Goal: Information Seeking & Learning: Find specific fact

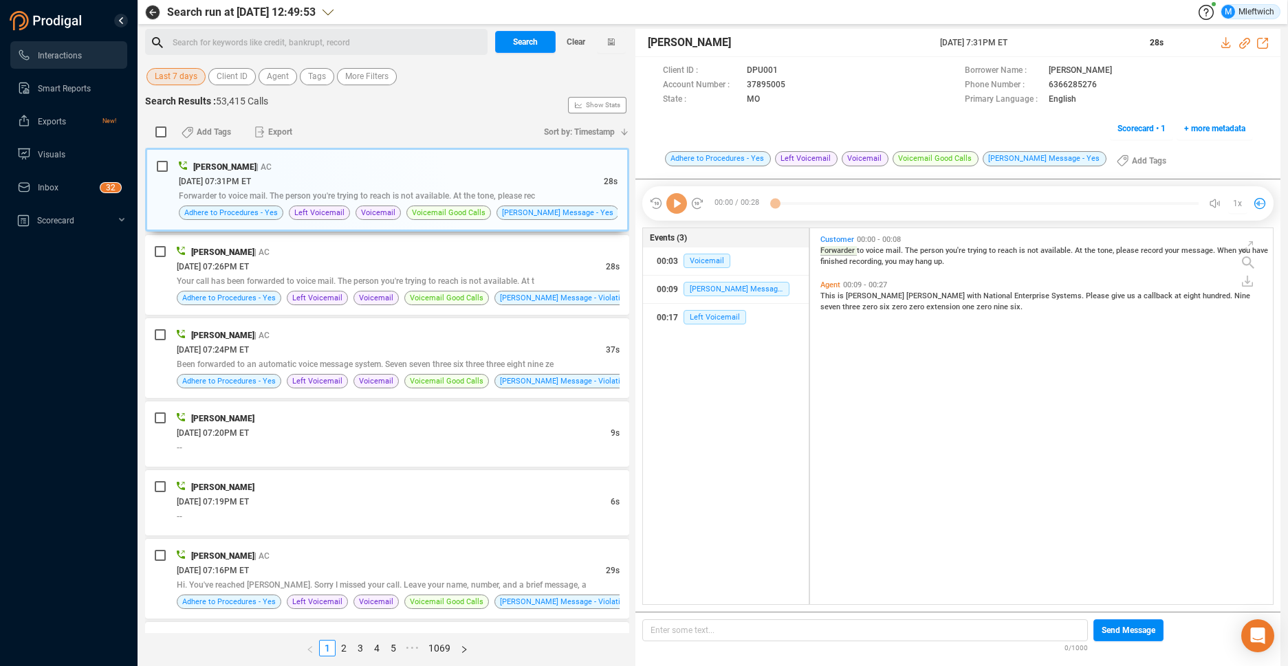
scroll to position [373, 455]
click at [289, 82] on button "Agent" at bounding box center [278, 76] width 39 height 17
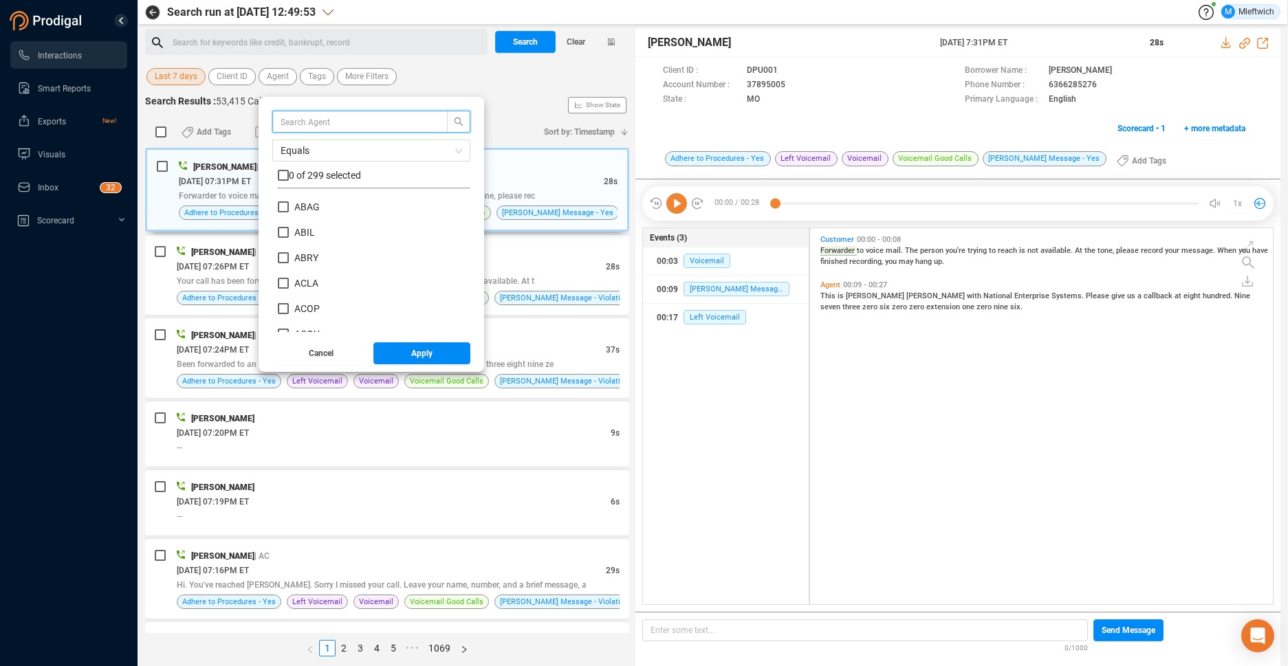
scroll to position [129, 186]
click at [285, 176] on input "checkbox" at bounding box center [283, 175] width 11 height 11
checkbox input "true"
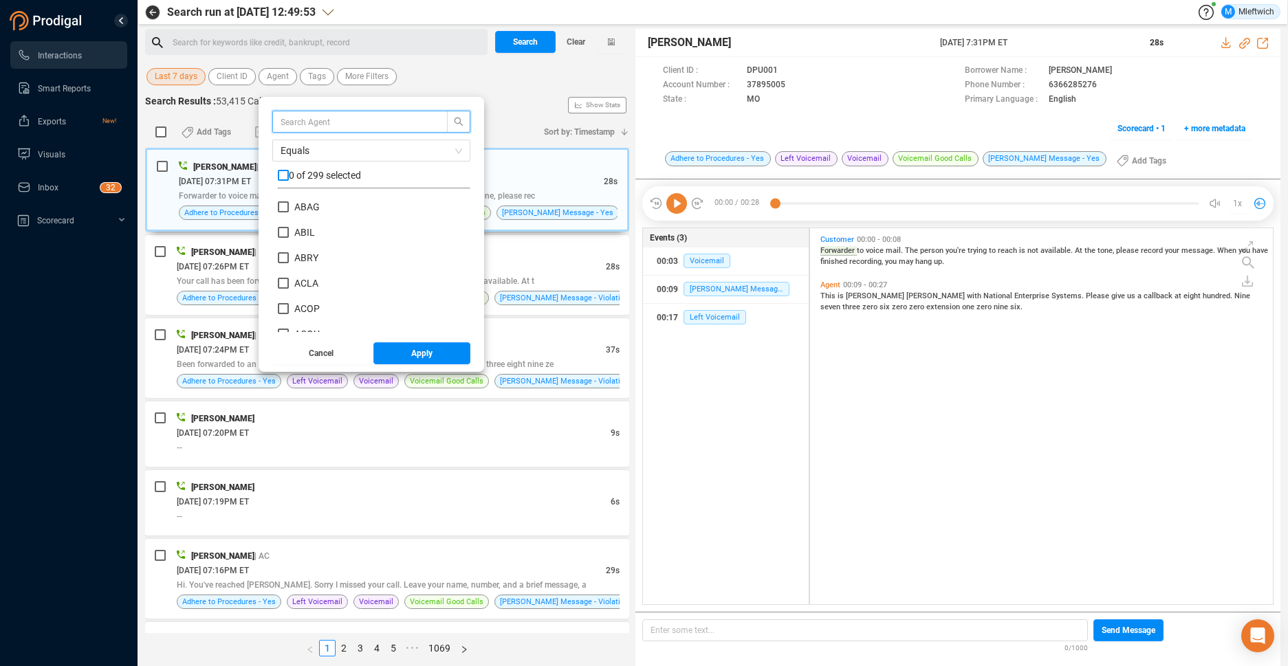
checkbox input "true"
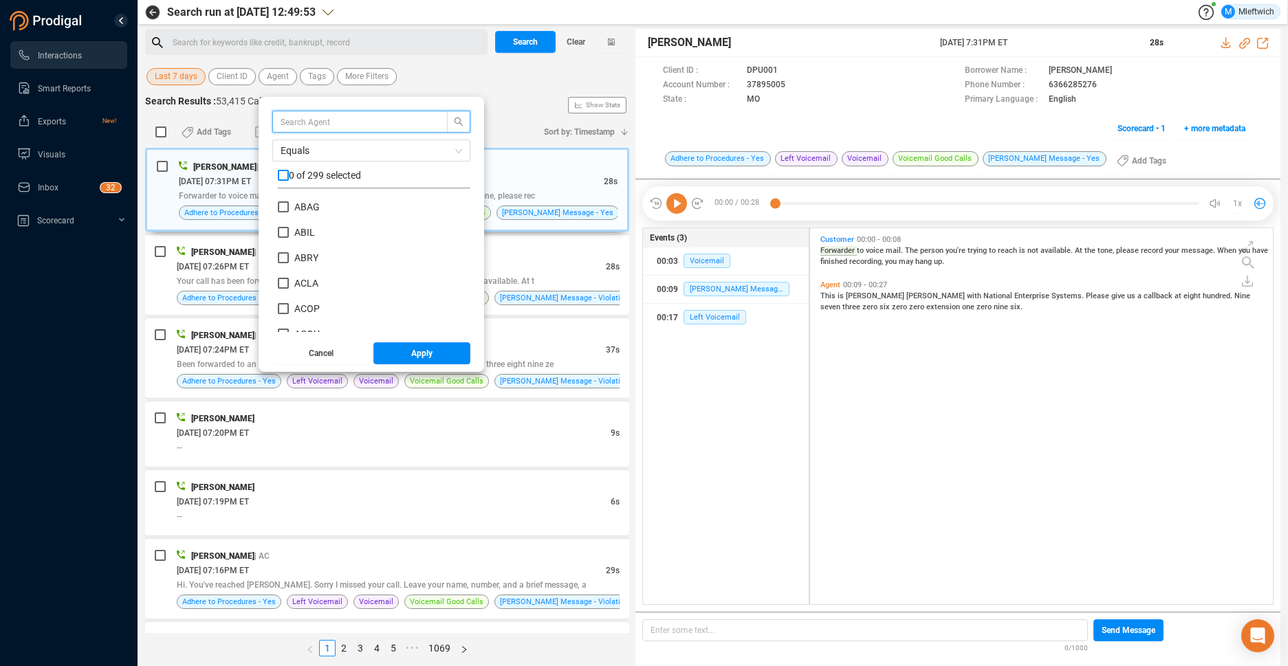
checkbox input "true"
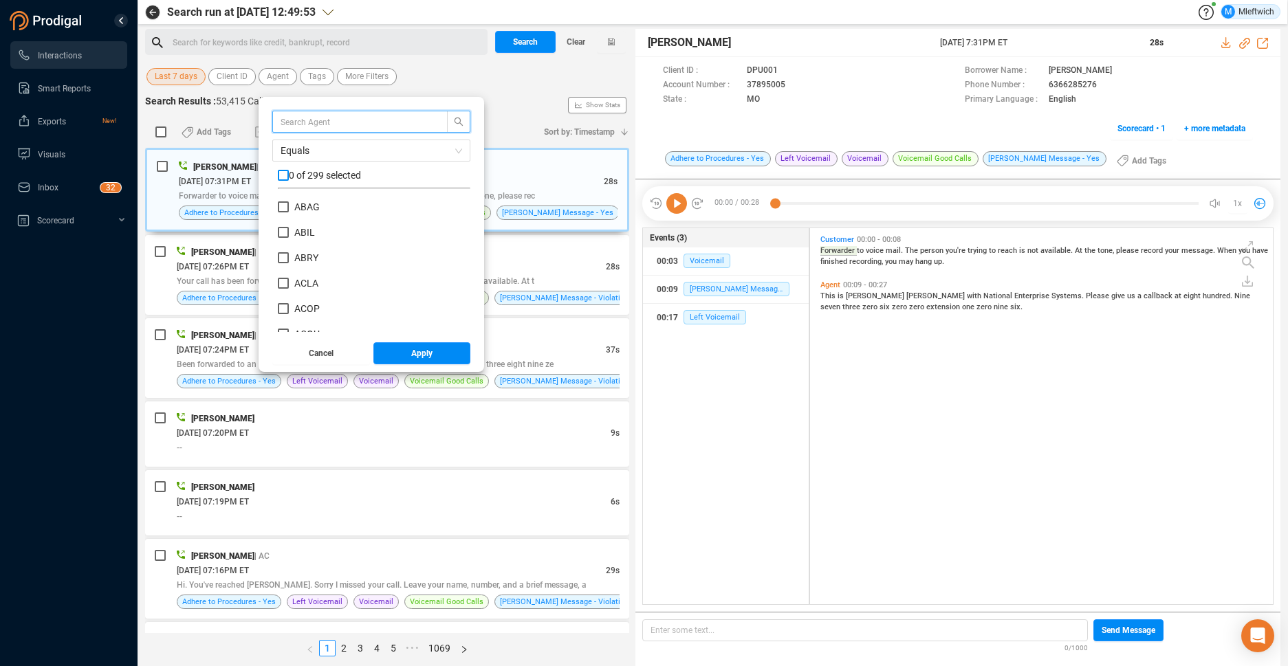
checkbox input "true"
click at [285, 173] on input "checkbox" at bounding box center [283, 175] width 11 height 11
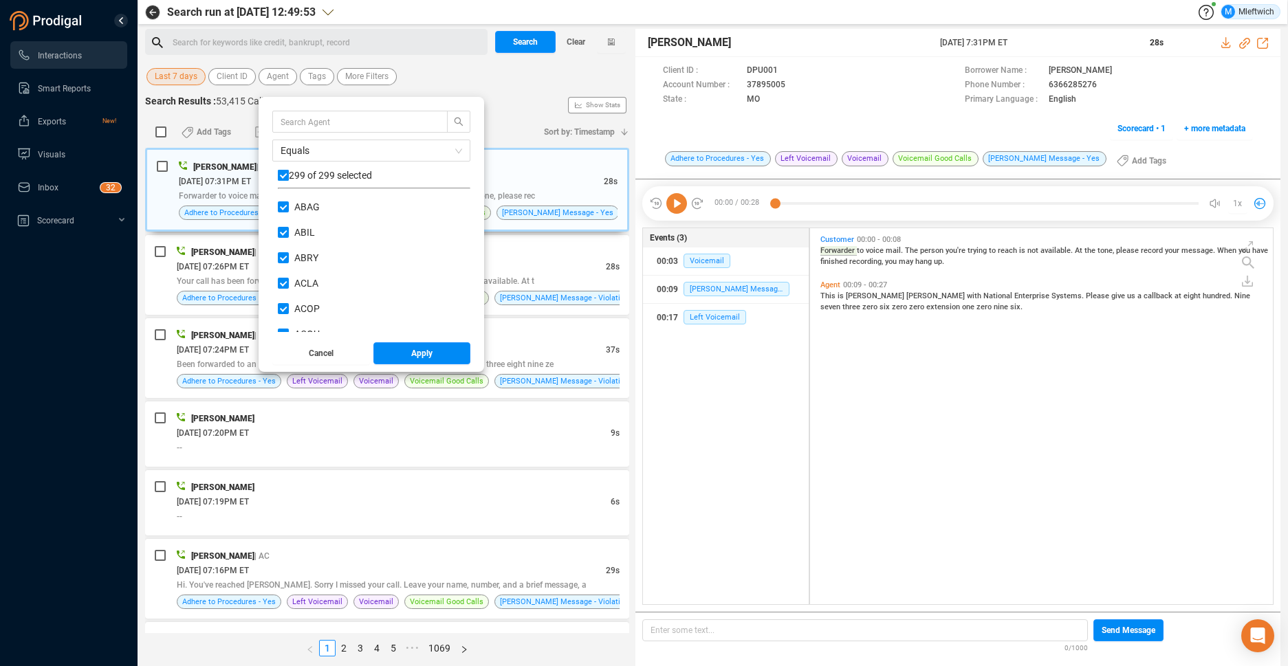
checkbox input "false"
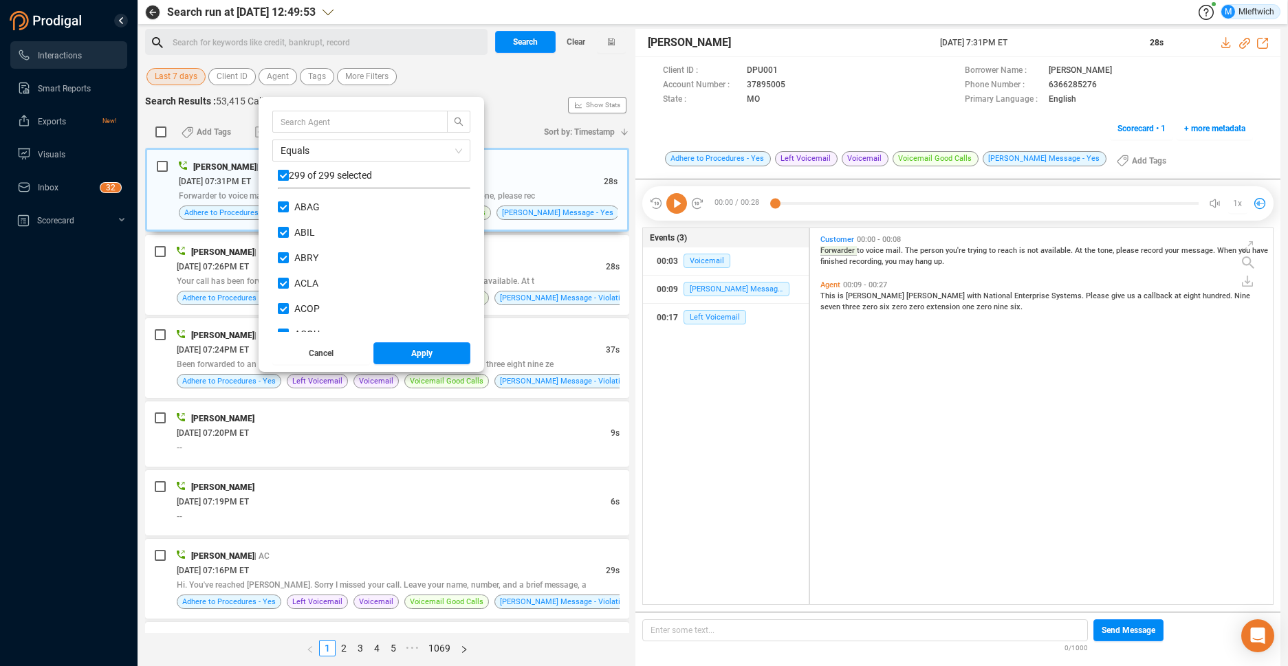
checkbox input "false"
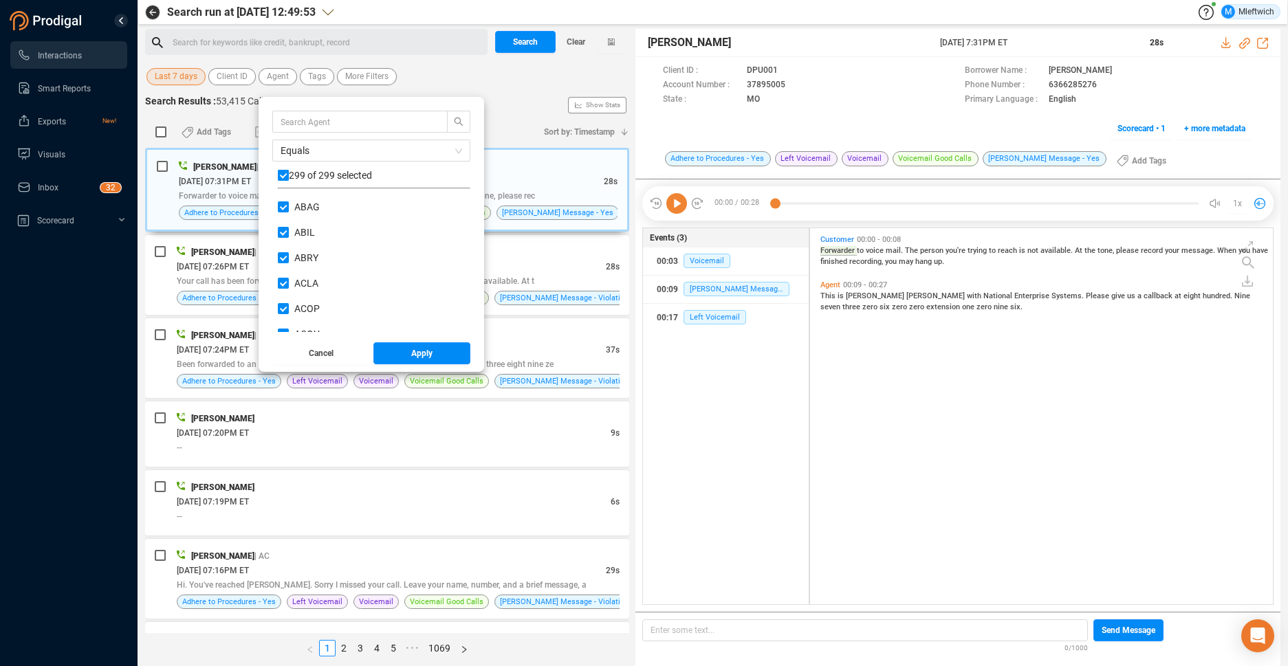
checkbox input "false"
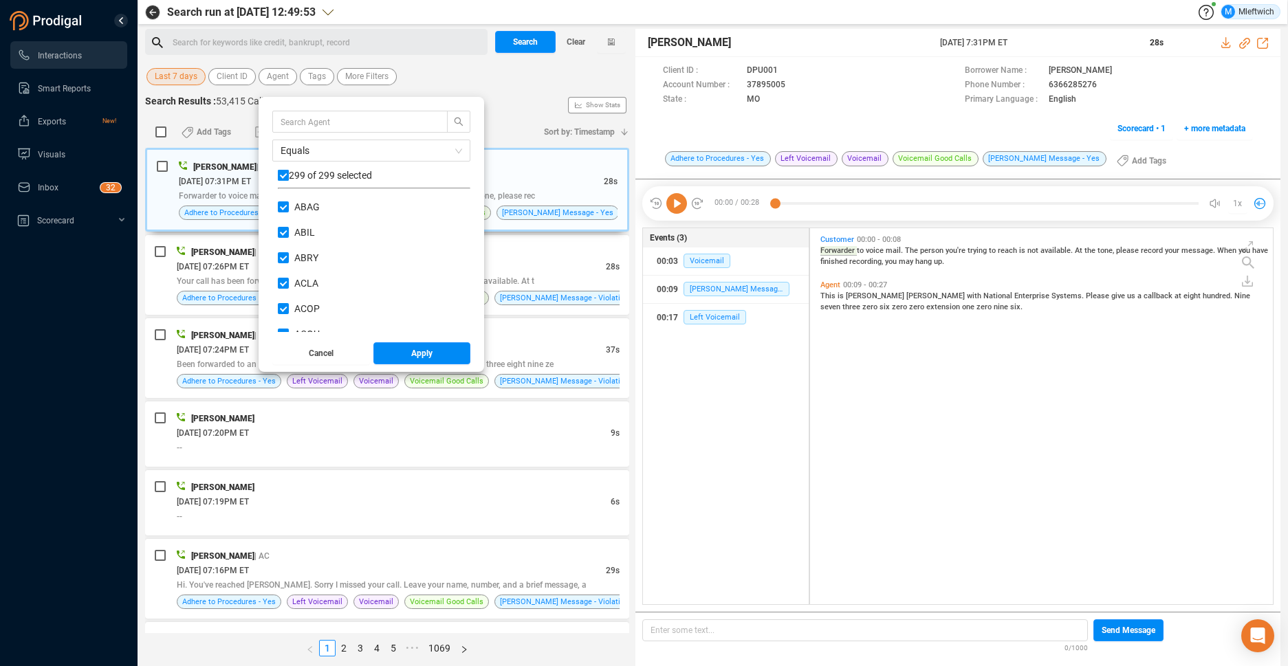
checkbox input "false"
click at [334, 120] on input "text" at bounding box center [354, 121] width 146 height 15
type input "cbat"
click at [283, 211] on input "CBAT" at bounding box center [283, 206] width 11 height 11
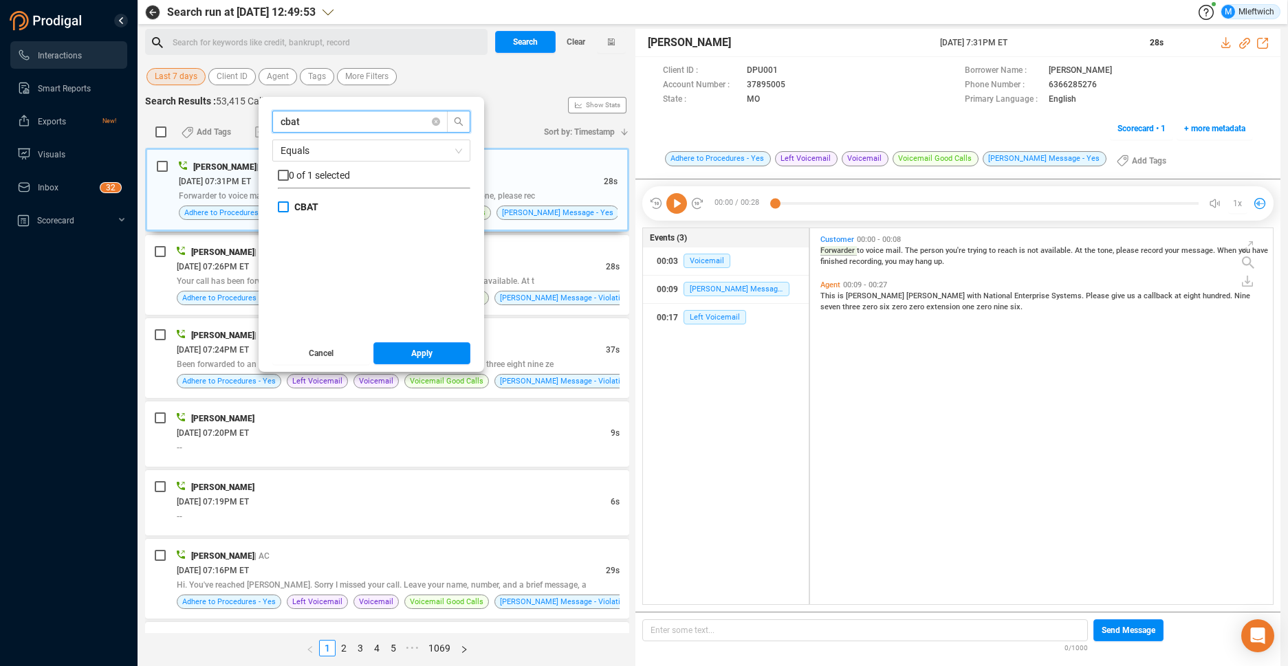
checkbox input "true"
click at [411, 352] on span "Apply" at bounding box center [421, 353] width 21 height 22
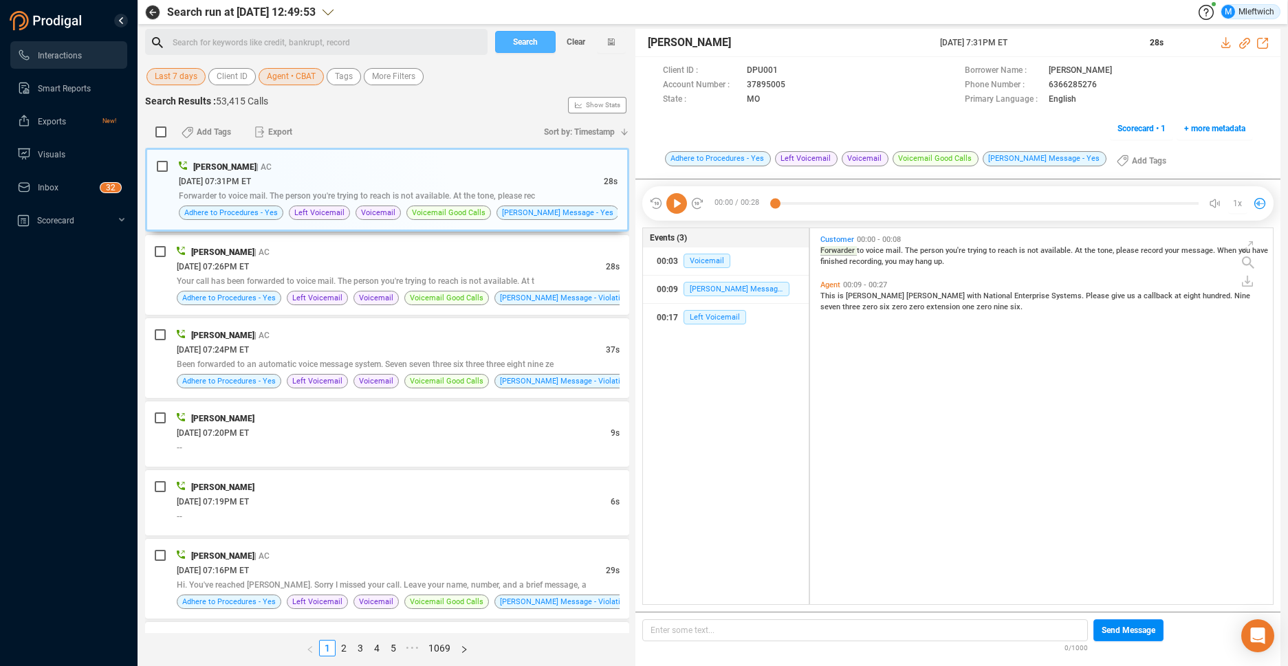
click at [521, 39] on span "Search" at bounding box center [525, 42] width 25 height 22
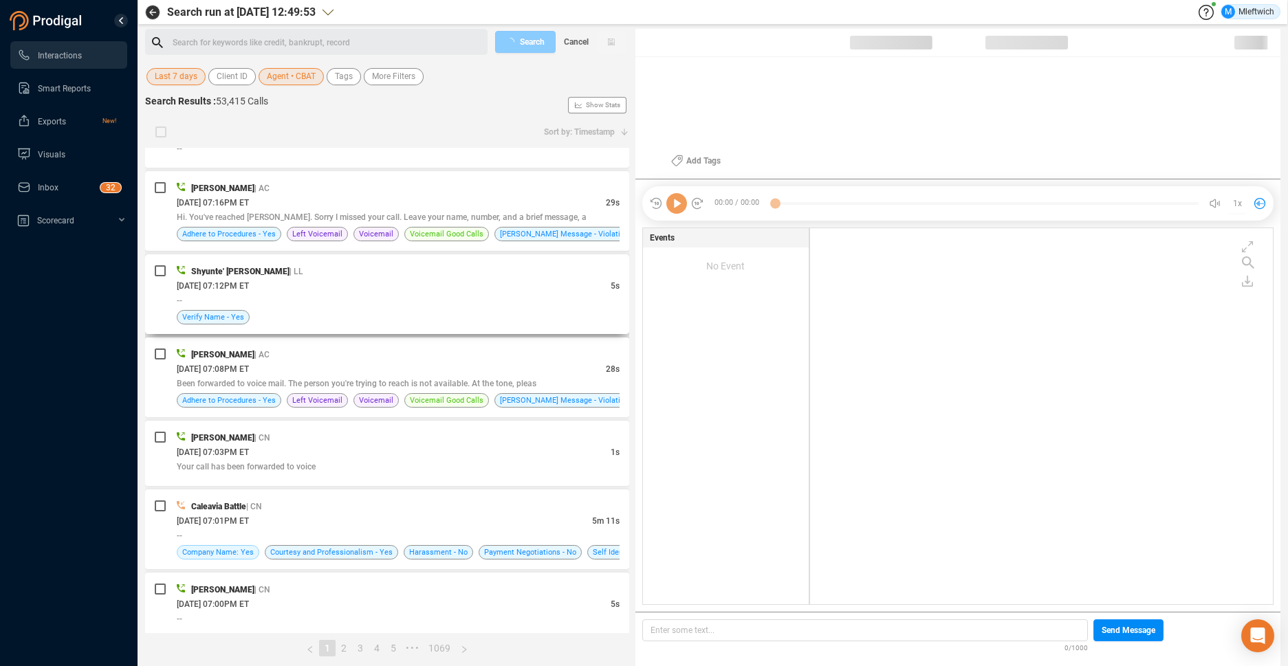
scroll to position [437, 0]
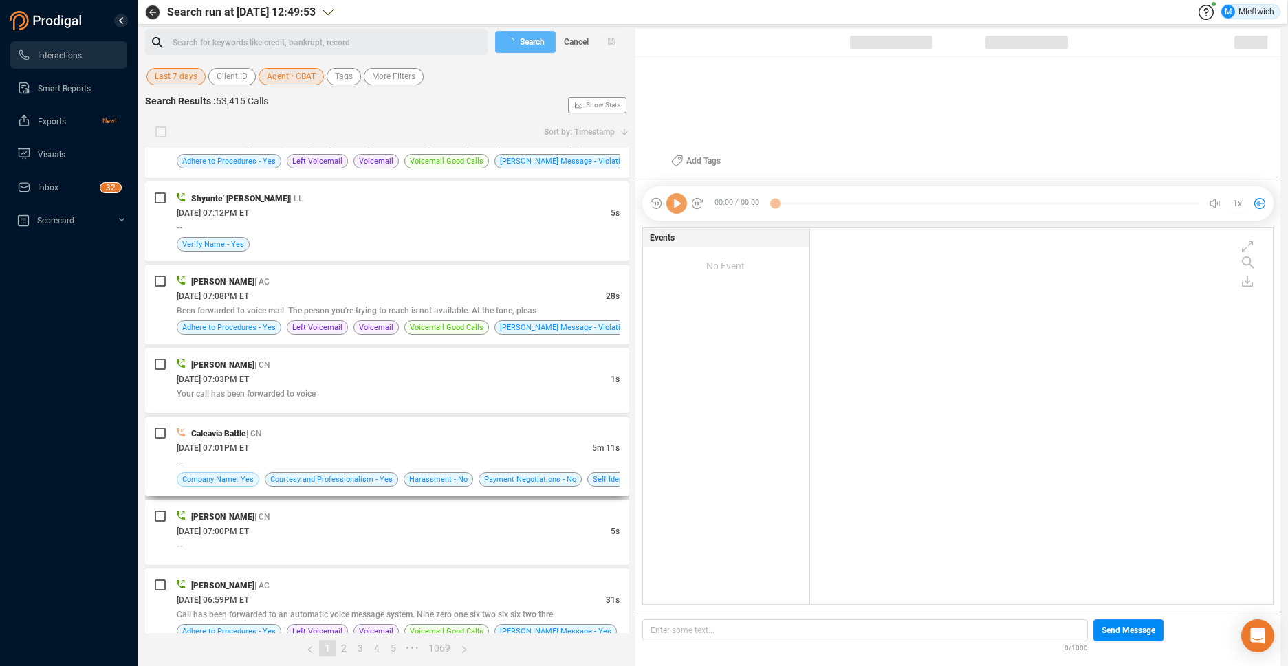
click at [468, 442] on div "[DATE] 07:01PM ET" at bounding box center [384, 448] width 415 height 14
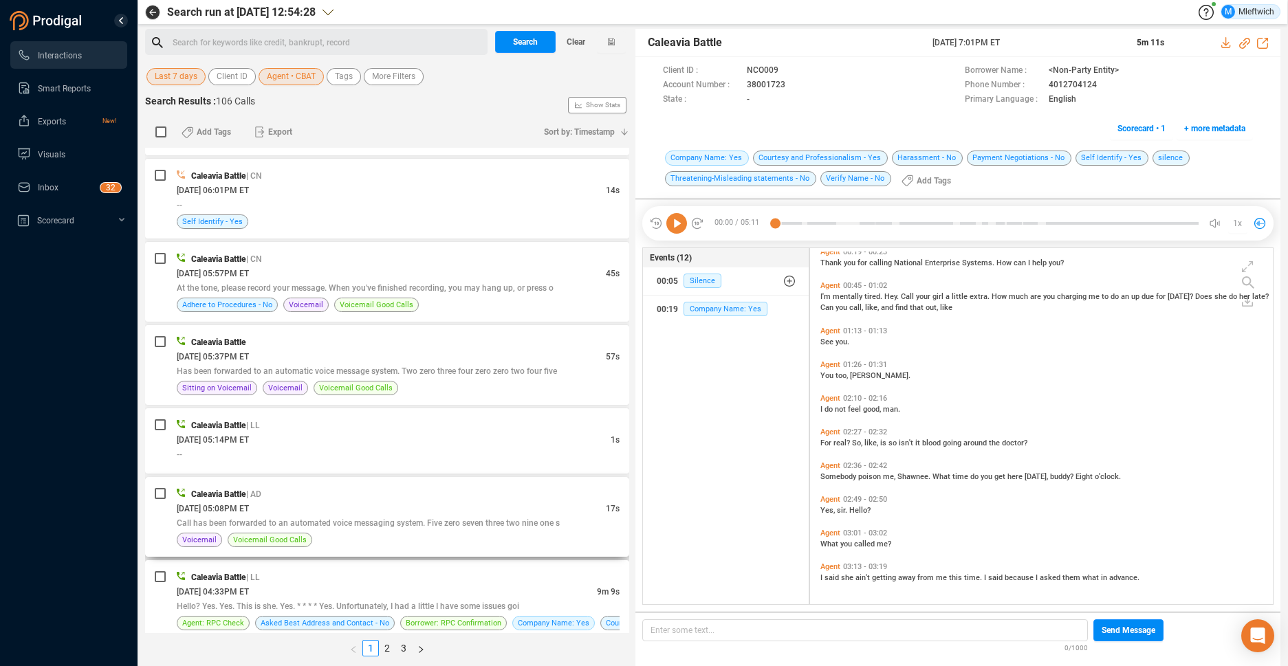
scroll to position [218, 0]
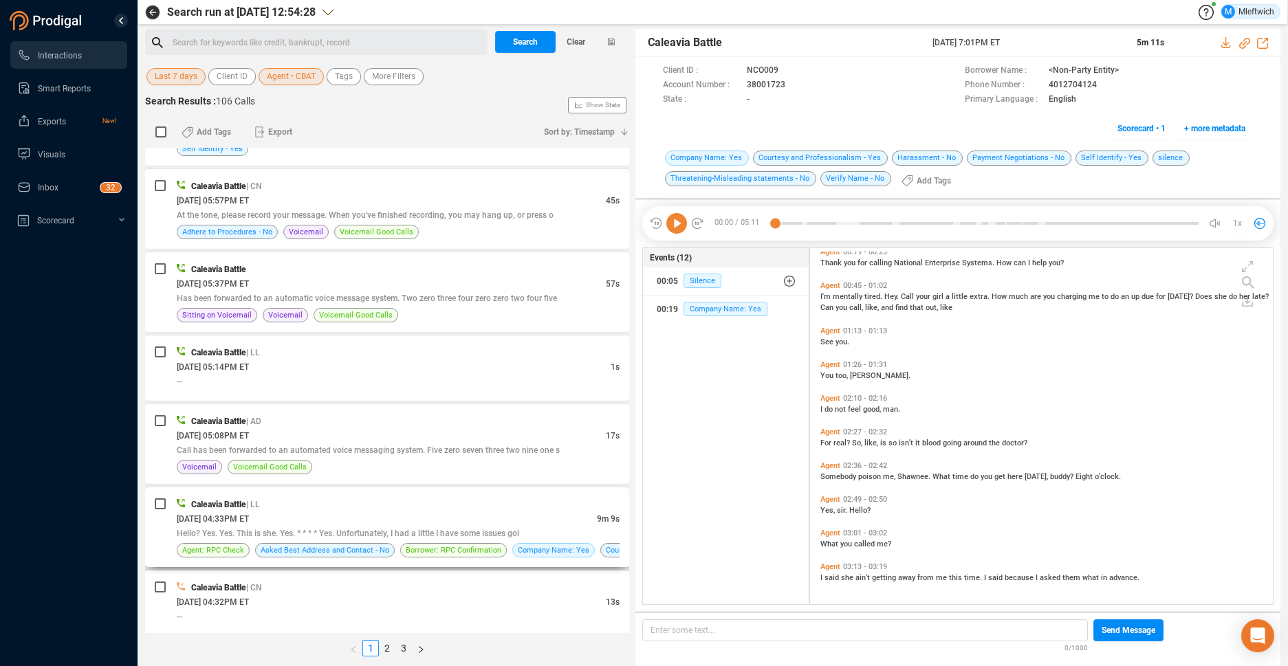
click at [439, 513] on div "[DATE] 04:33PM ET" at bounding box center [387, 519] width 420 height 14
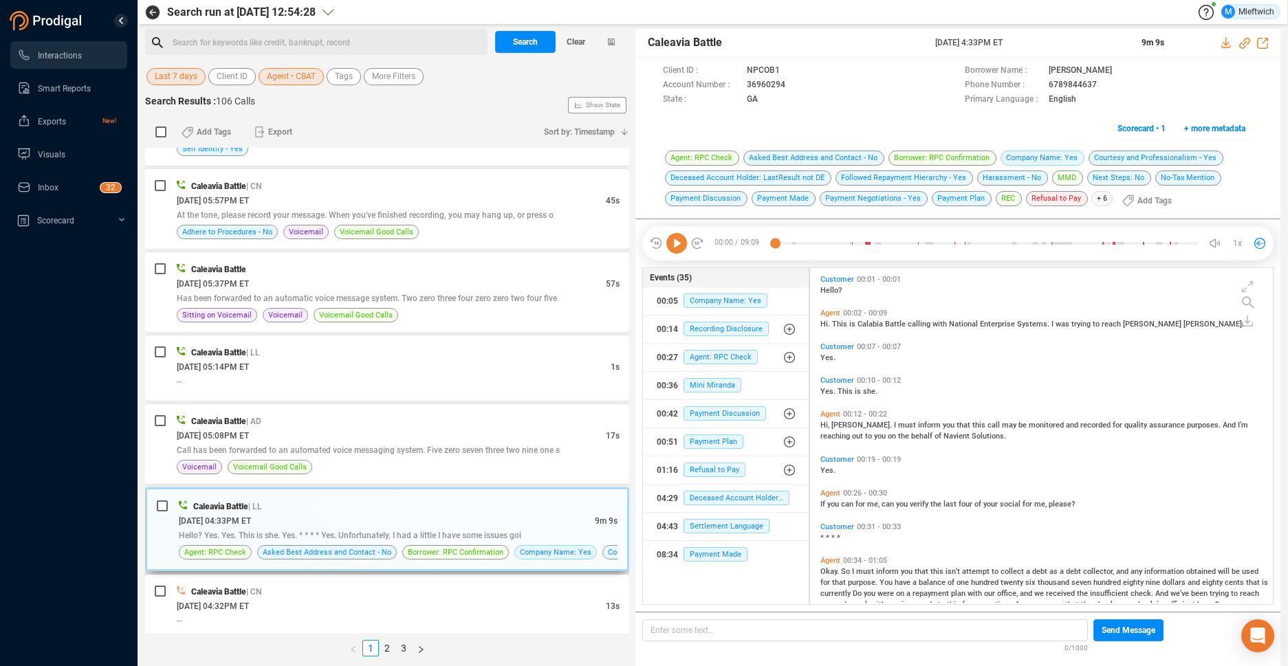
scroll to position [333, 455]
click at [792, 85] on icon at bounding box center [796, 85] width 11 height 11
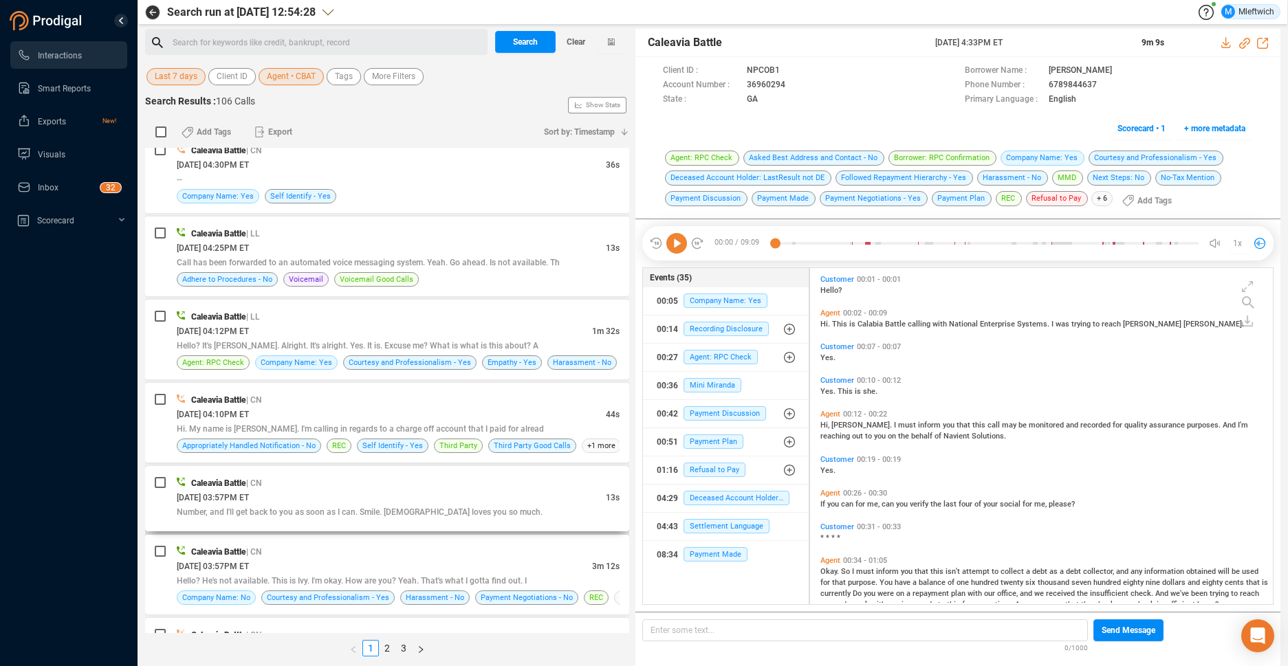
scroll to position [869, 0]
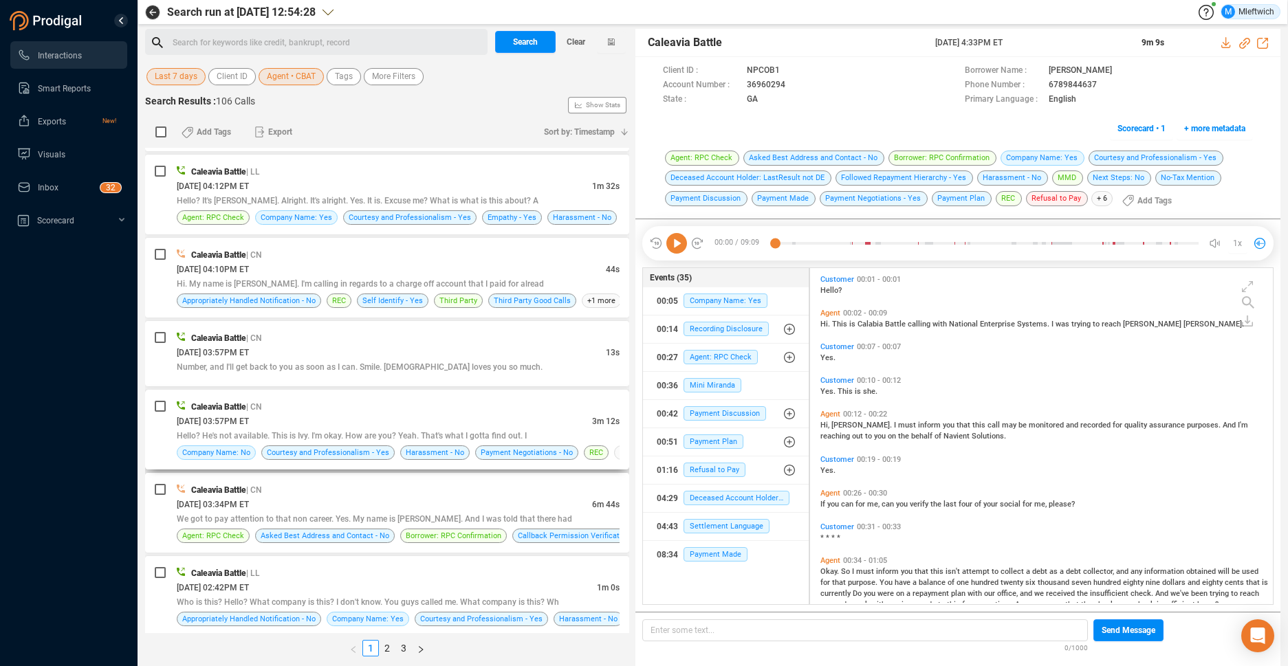
click at [531, 411] on div "Caleavia Battle | CN" at bounding box center [398, 406] width 443 height 14
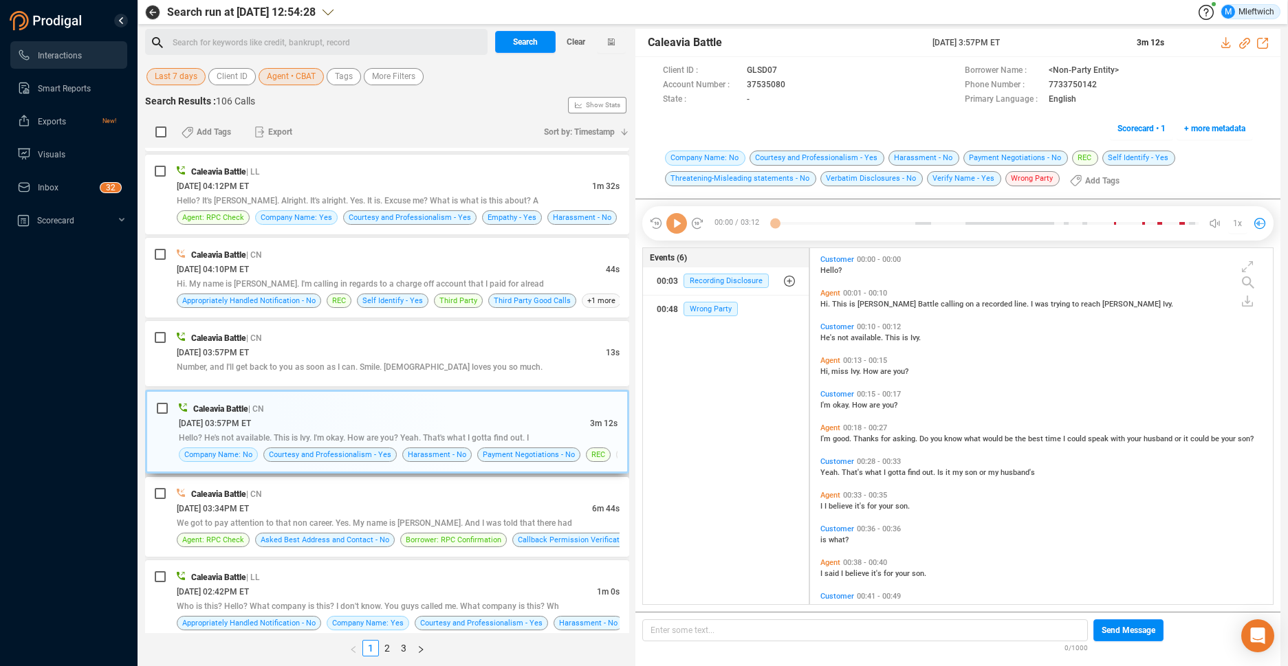
scroll to position [353, 455]
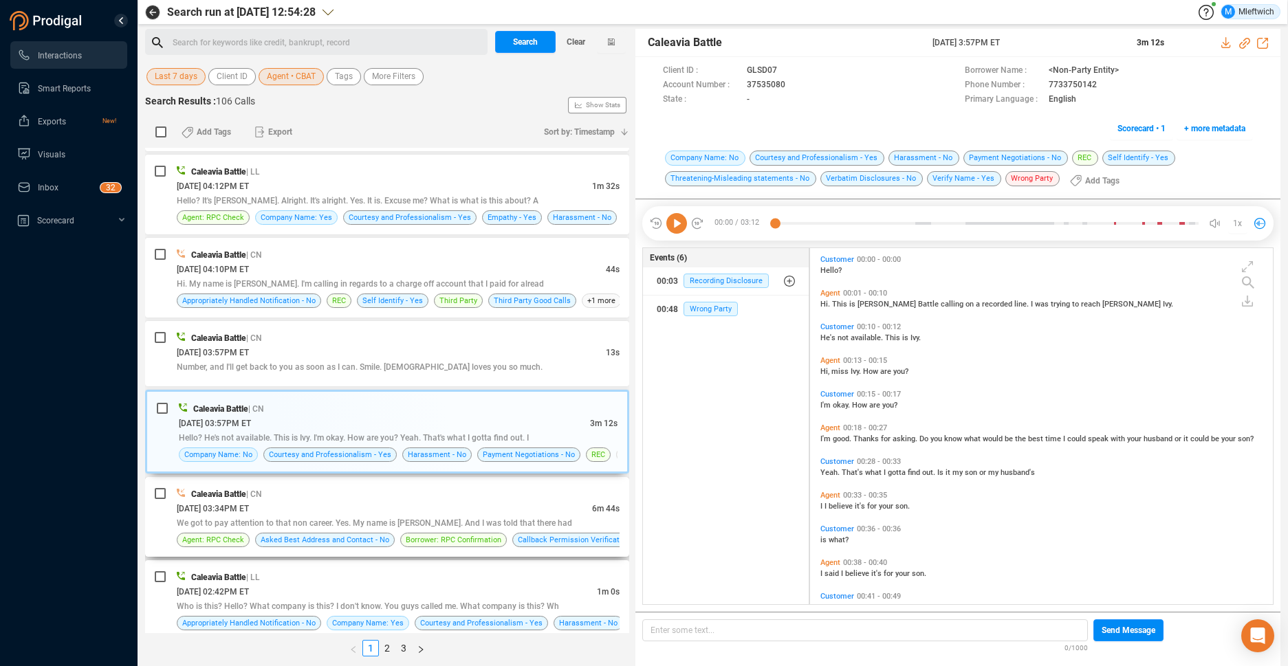
click at [549, 496] on div "Caleavia Battle | CN" at bounding box center [398, 494] width 443 height 14
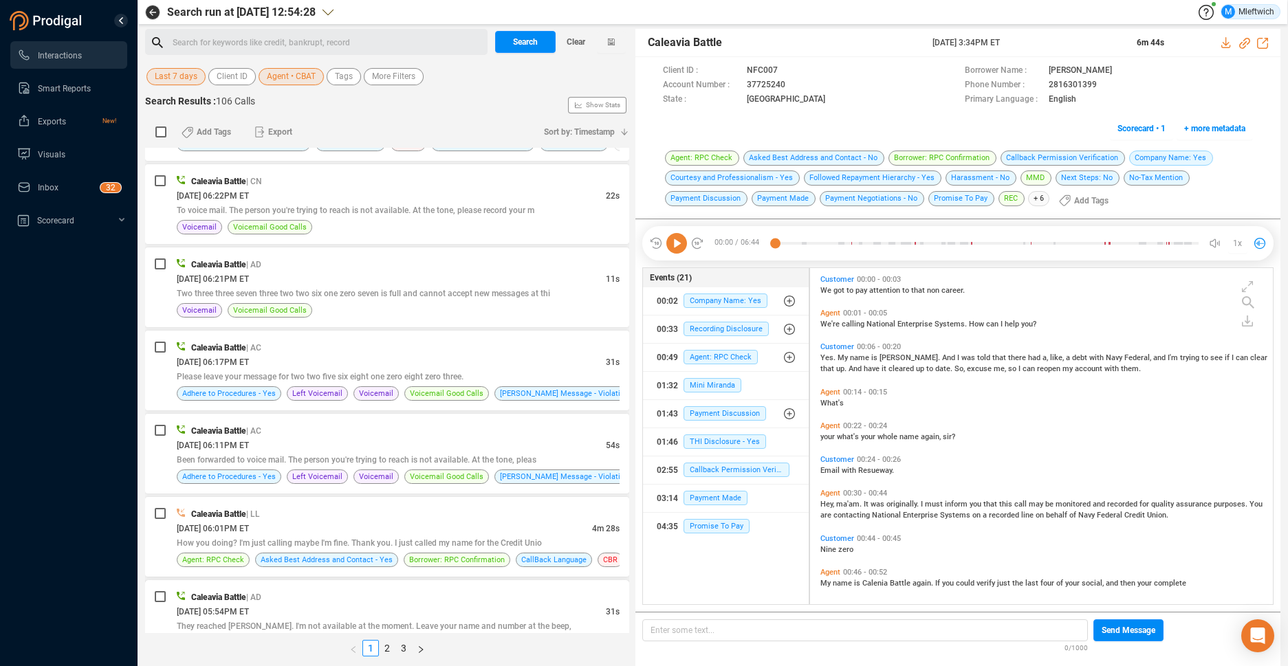
scroll to position [2904, 0]
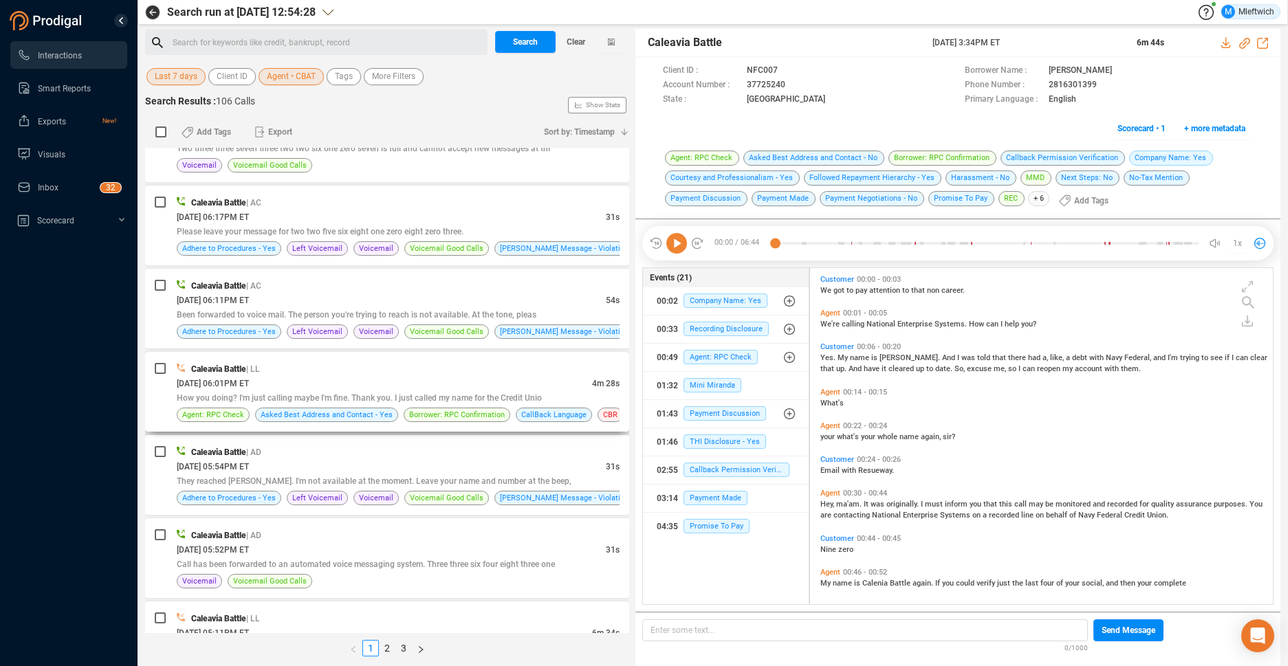
click at [556, 358] on div "Caleavia Battle | LL [DATE] 06:01PM ET 4m 28s How you doing? I'm just calling m…" at bounding box center [387, 392] width 484 height 80
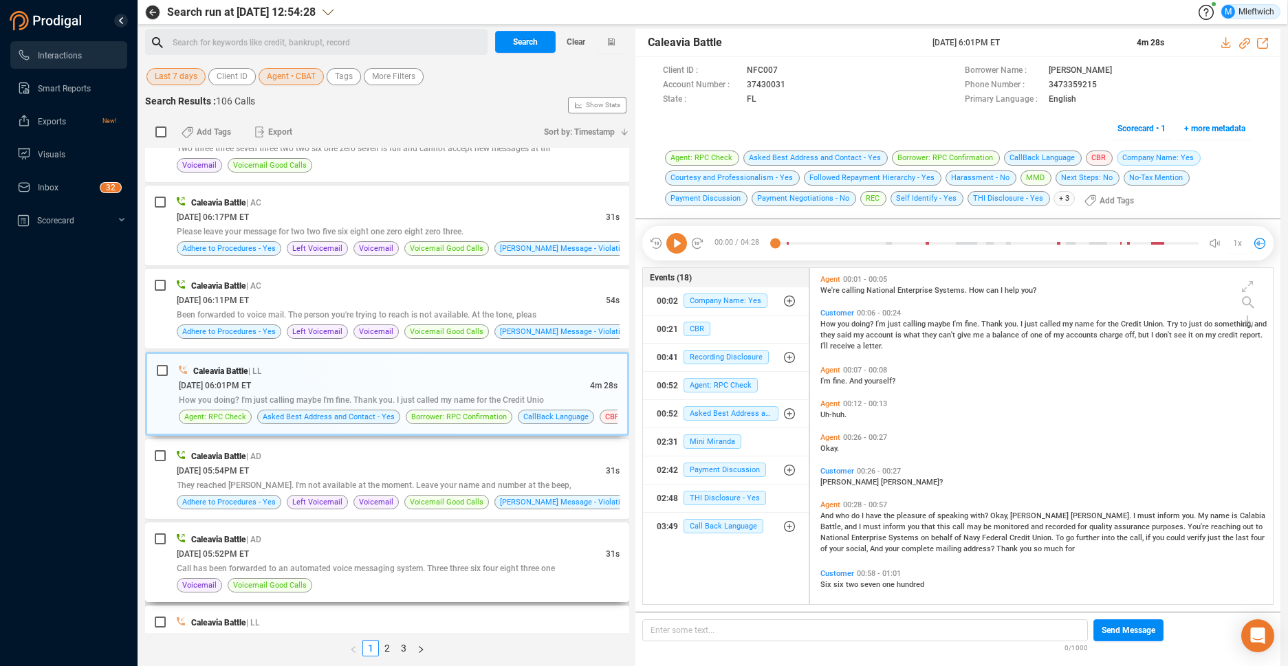
scroll to position [3045, 0]
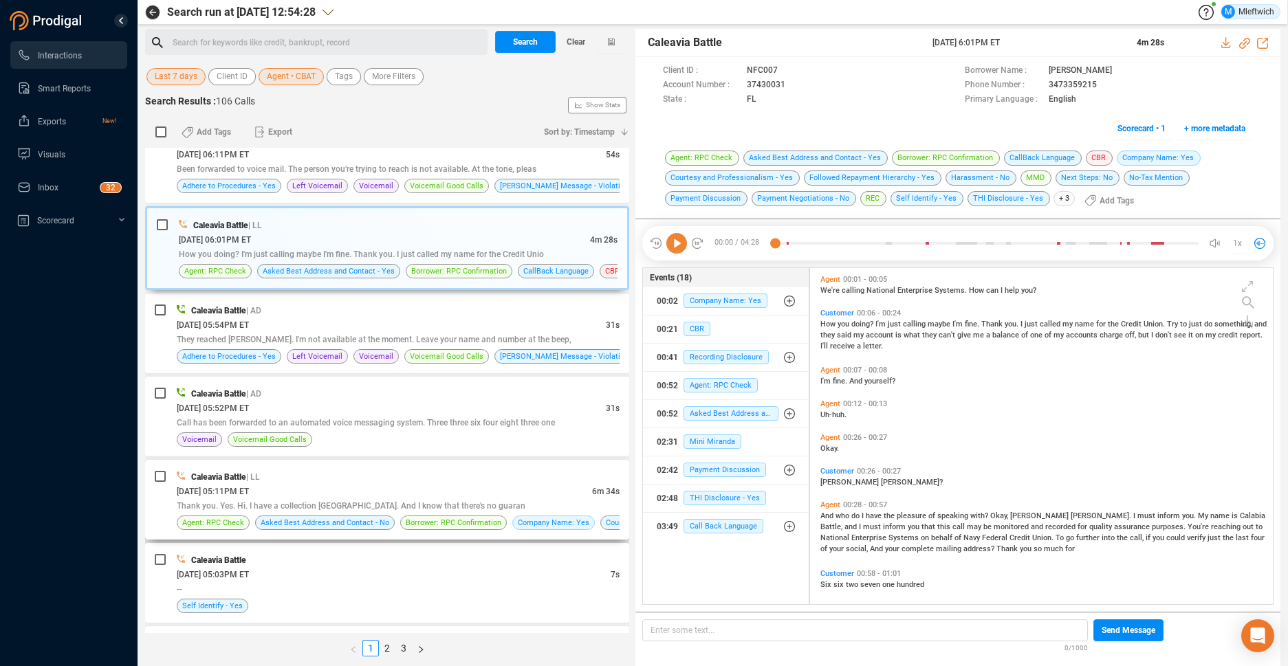
click at [534, 482] on div "Caleavia Battle | LL" at bounding box center [398, 477] width 443 height 14
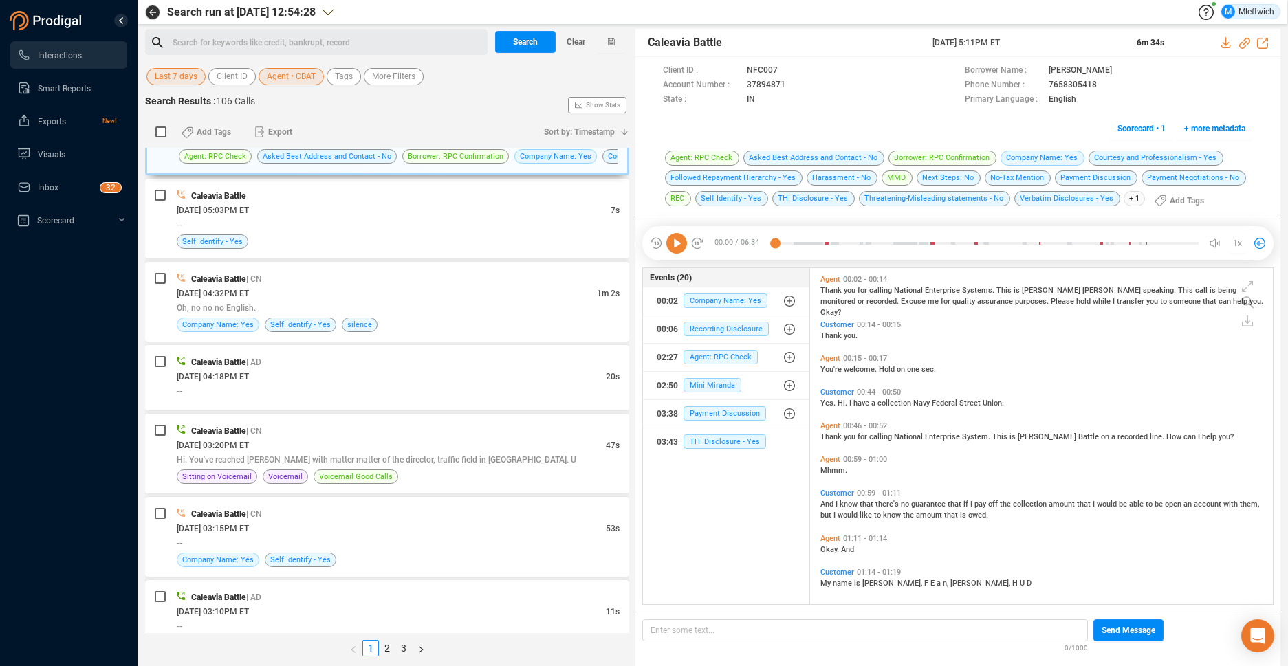
scroll to position [3592, 0]
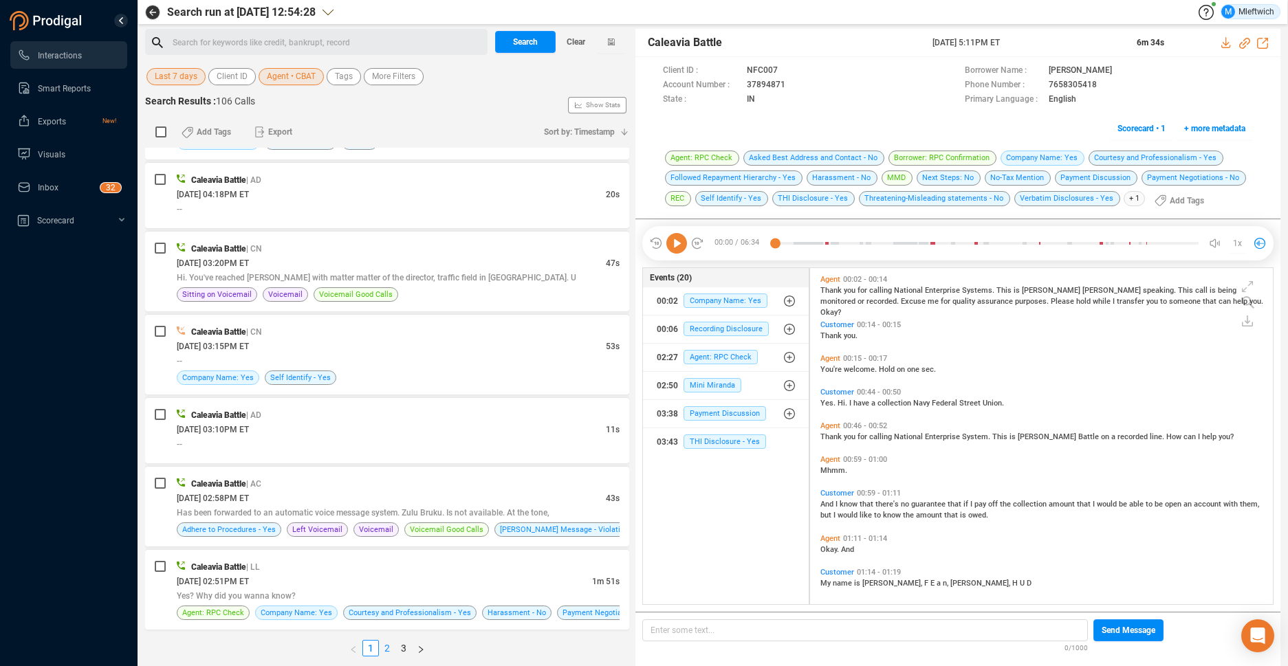
click at [388, 645] on link "2" at bounding box center [387, 648] width 15 height 15
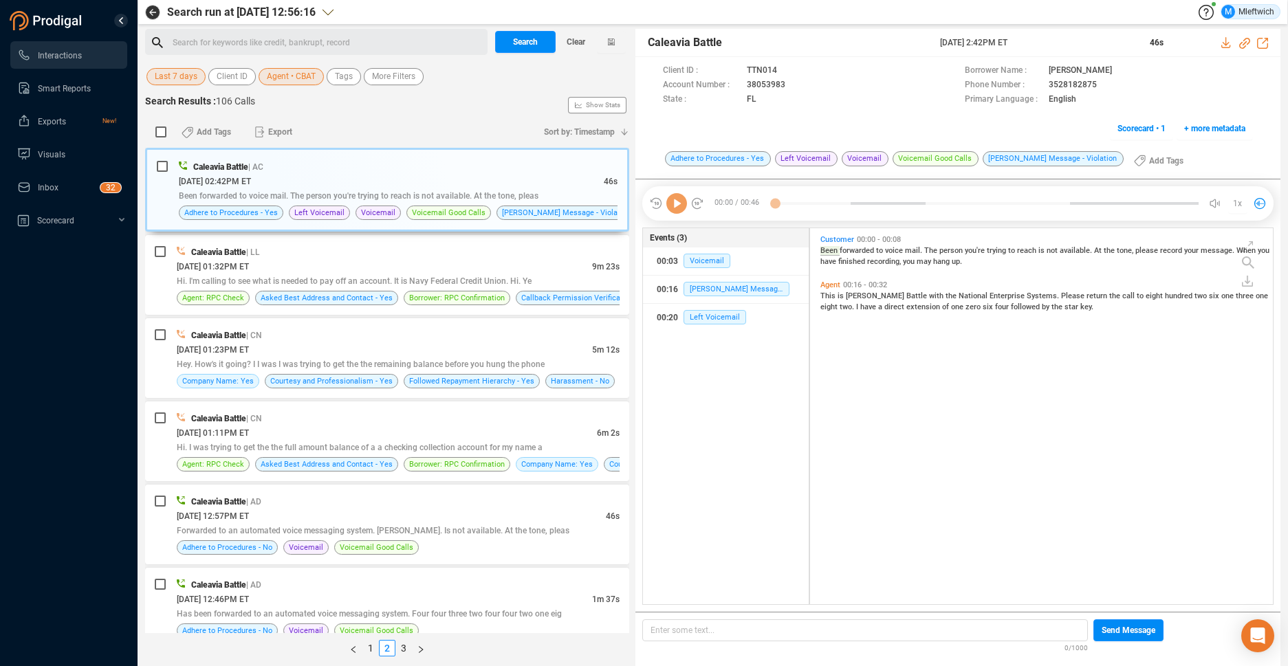
scroll to position [373, 455]
click at [387, 645] on link "2" at bounding box center [387, 648] width 15 height 15
click at [327, 257] on div "Caleavia Battle | LL" at bounding box center [398, 252] width 443 height 14
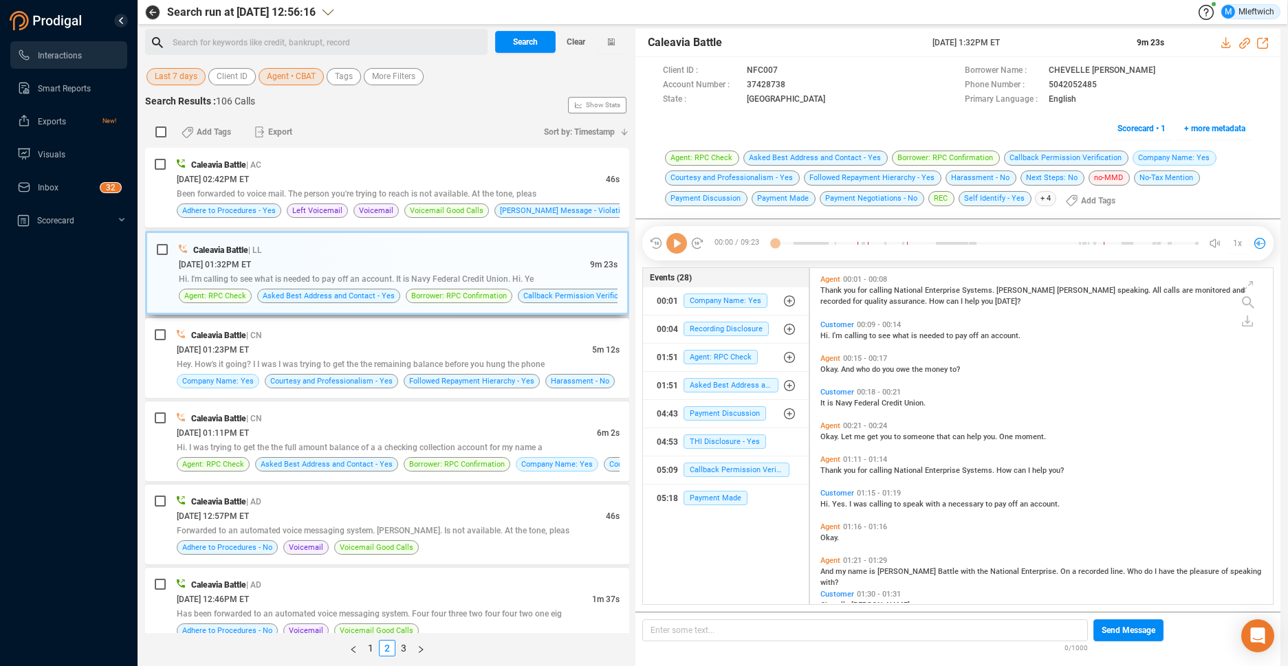
scroll to position [333, 455]
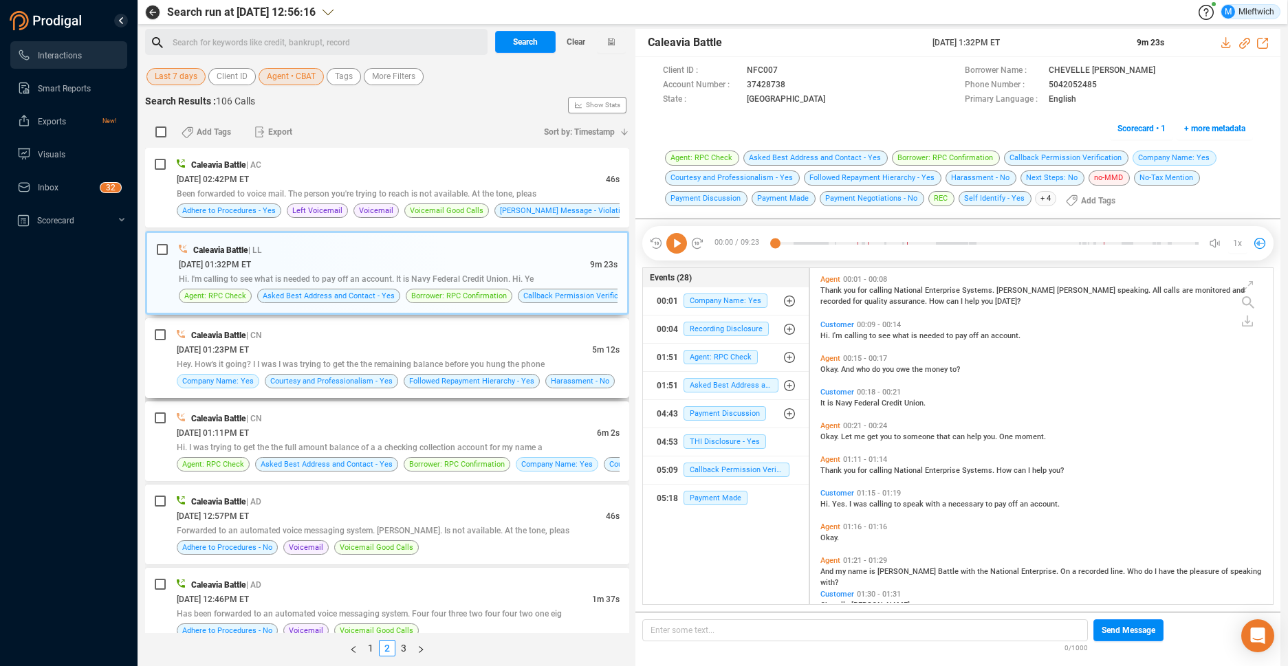
drag, startPoint x: 446, startPoint y: 361, endPoint x: 446, endPoint y: 353, distance: 7.6
click at [446, 354] on div "Caleavia Battle | CN [DATE] 01:23PM ET 5m 12s Hey. How's it going? I I was I wa…" at bounding box center [398, 358] width 443 height 61
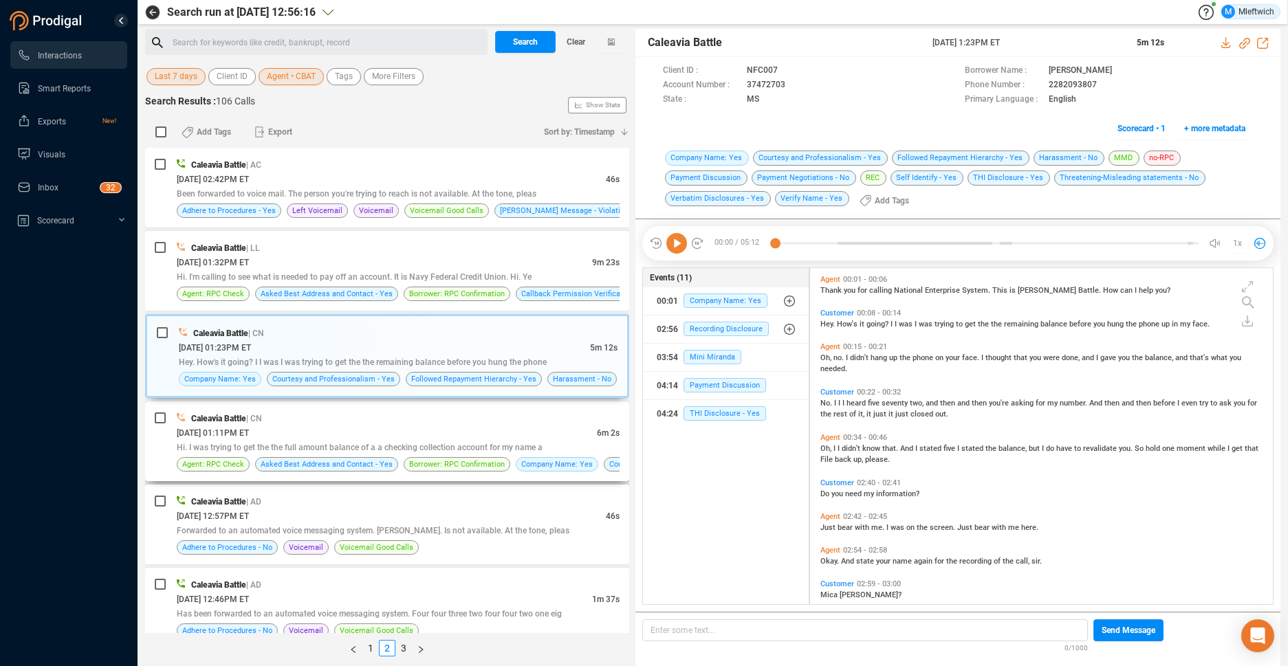
drag, startPoint x: 446, startPoint y: 353, endPoint x: 452, endPoint y: 423, distance: 69.7
click at [453, 425] on div "Caleavia Battle | CN" at bounding box center [398, 418] width 443 height 14
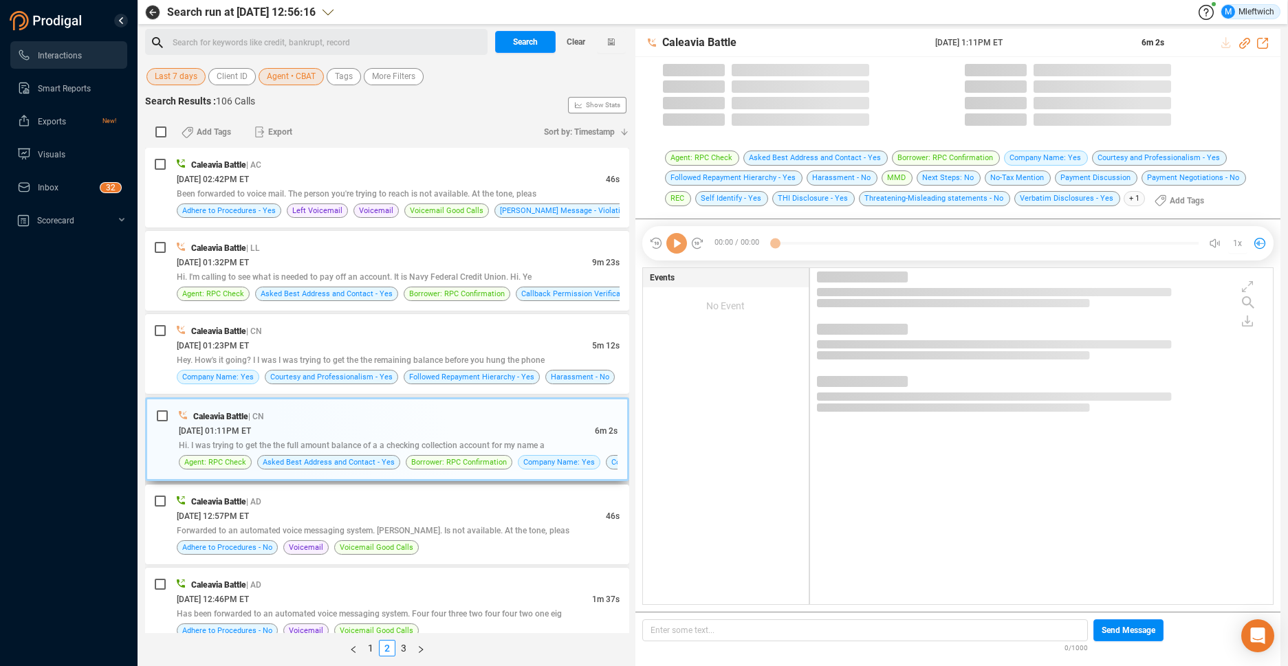
click at [452, 423] on div "Caleavia Battle | CN" at bounding box center [398, 416] width 439 height 14
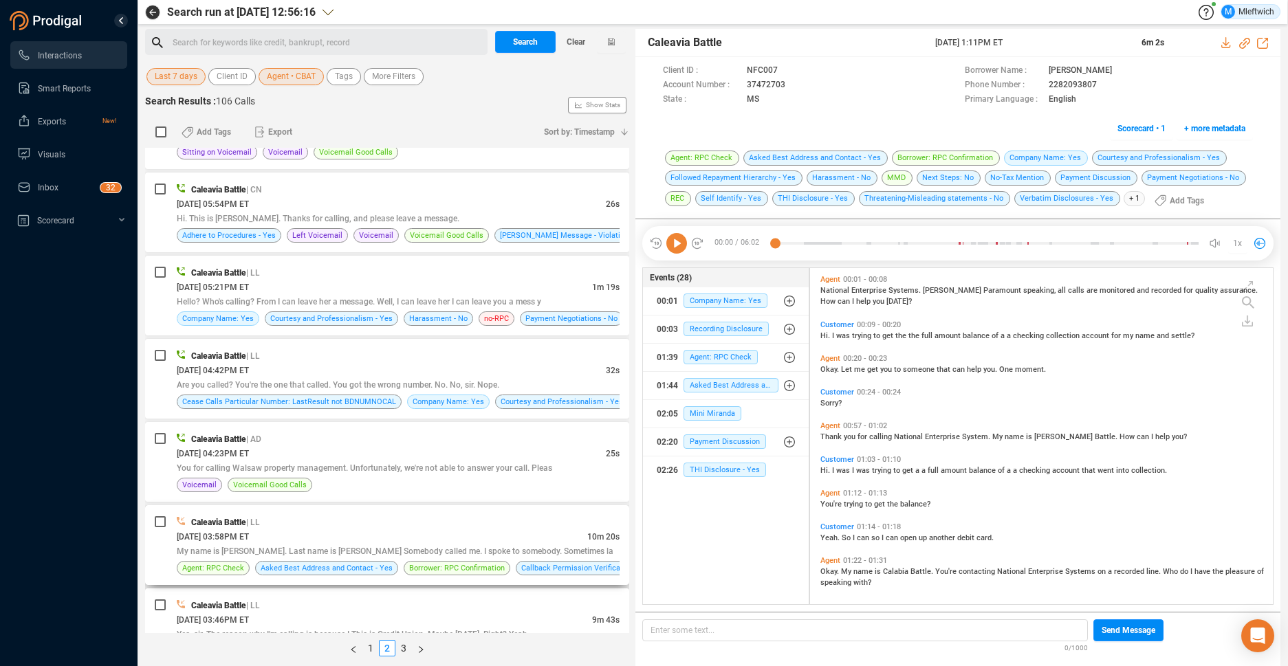
scroll to position [873, 0]
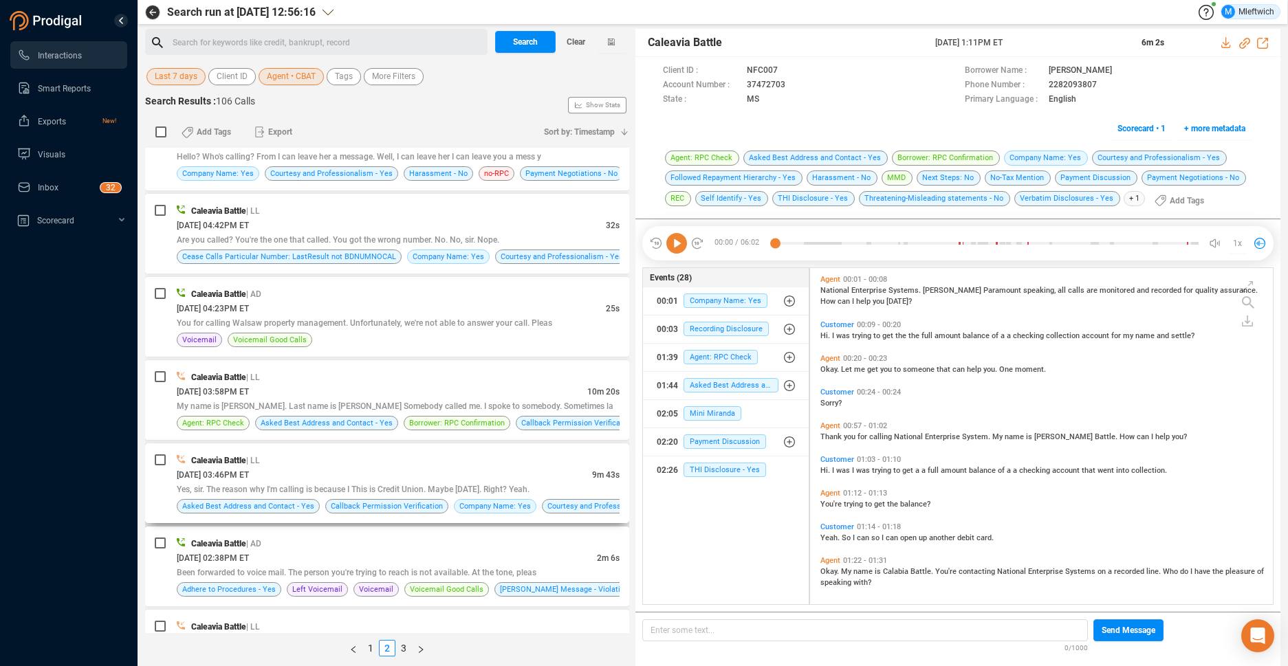
click at [468, 468] on div "[DATE] 03:46PM ET" at bounding box center [384, 475] width 415 height 14
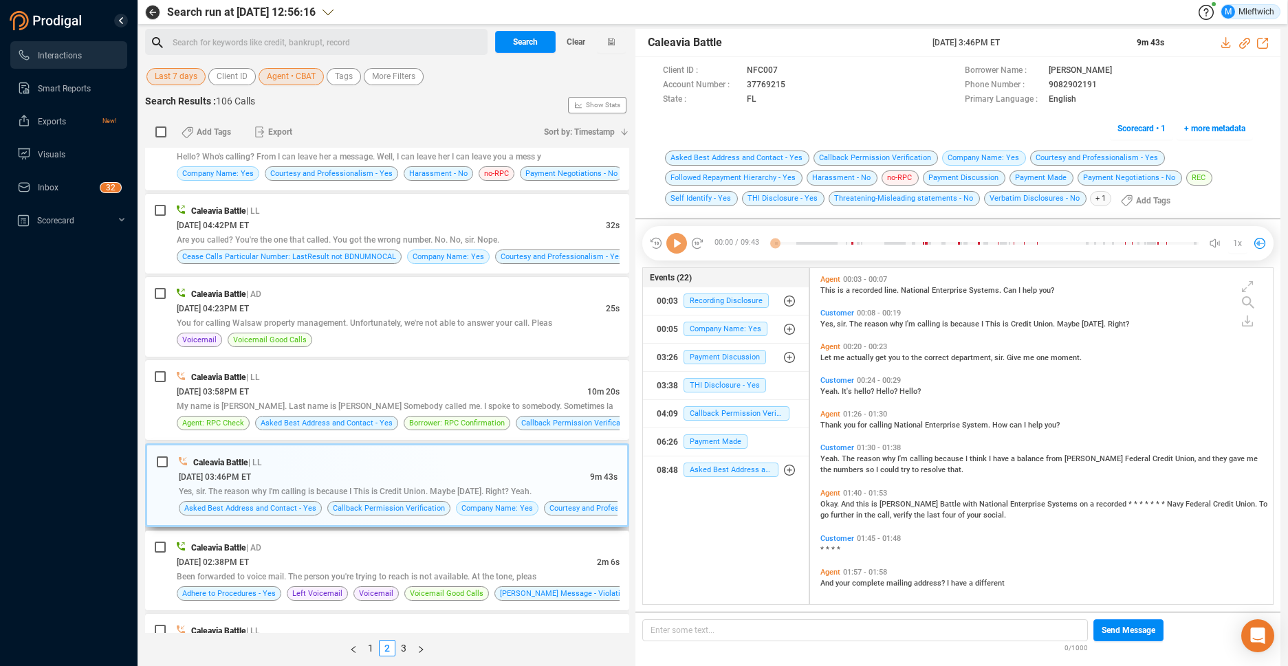
scroll to position [333, 455]
click at [495, 399] on div "My name is [PERSON_NAME]. Last name is [PERSON_NAME] Somebody called me. I spok…" at bounding box center [398, 406] width 443 height 14
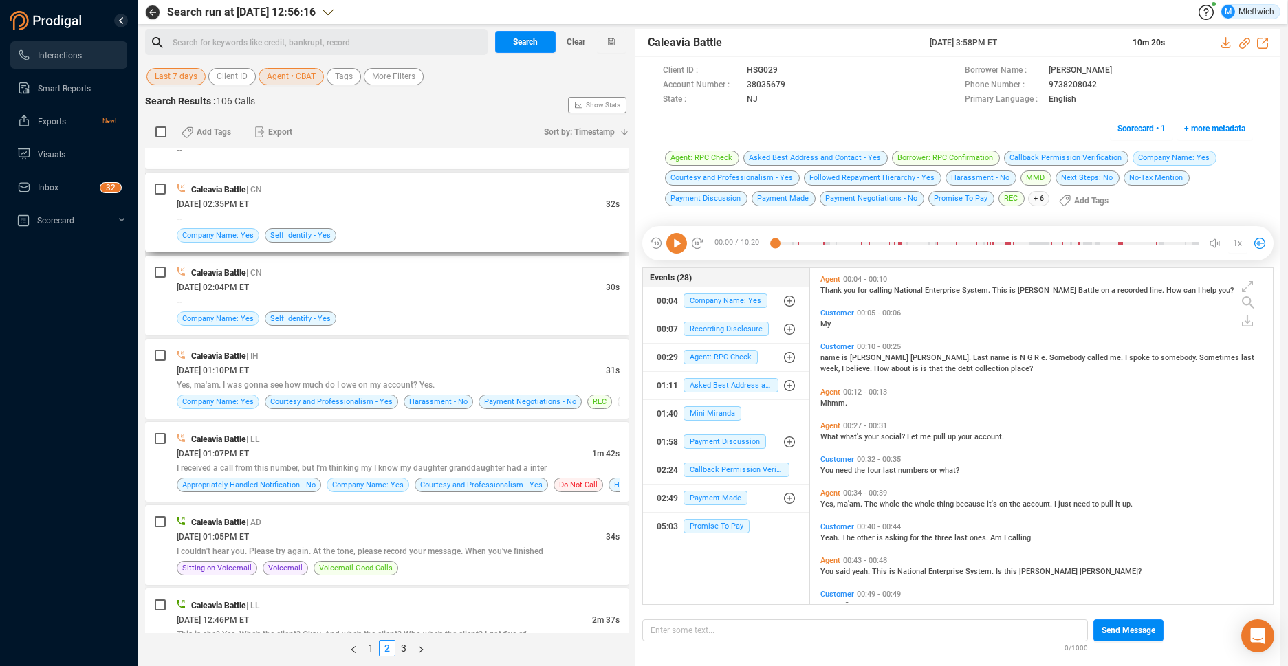
scroll to position [3272, 0]
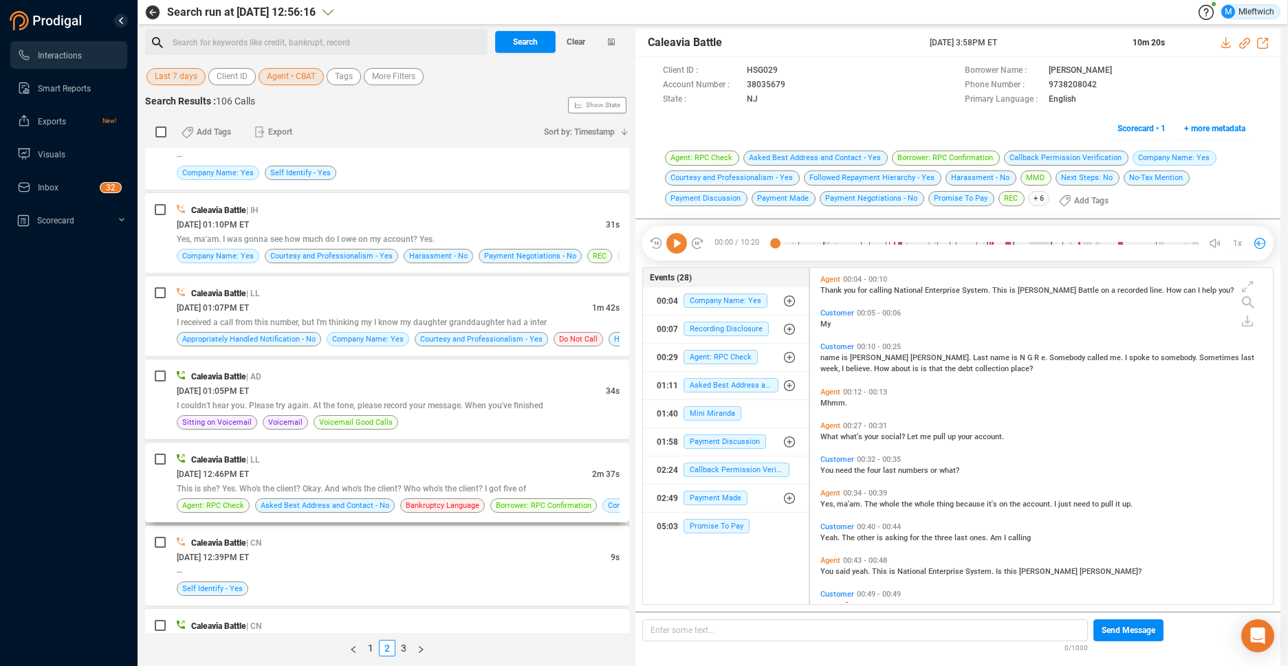
click at [502, 454] on div "Caleavia Battle | LL" at bounding box center [398, 459] width 443 height 14
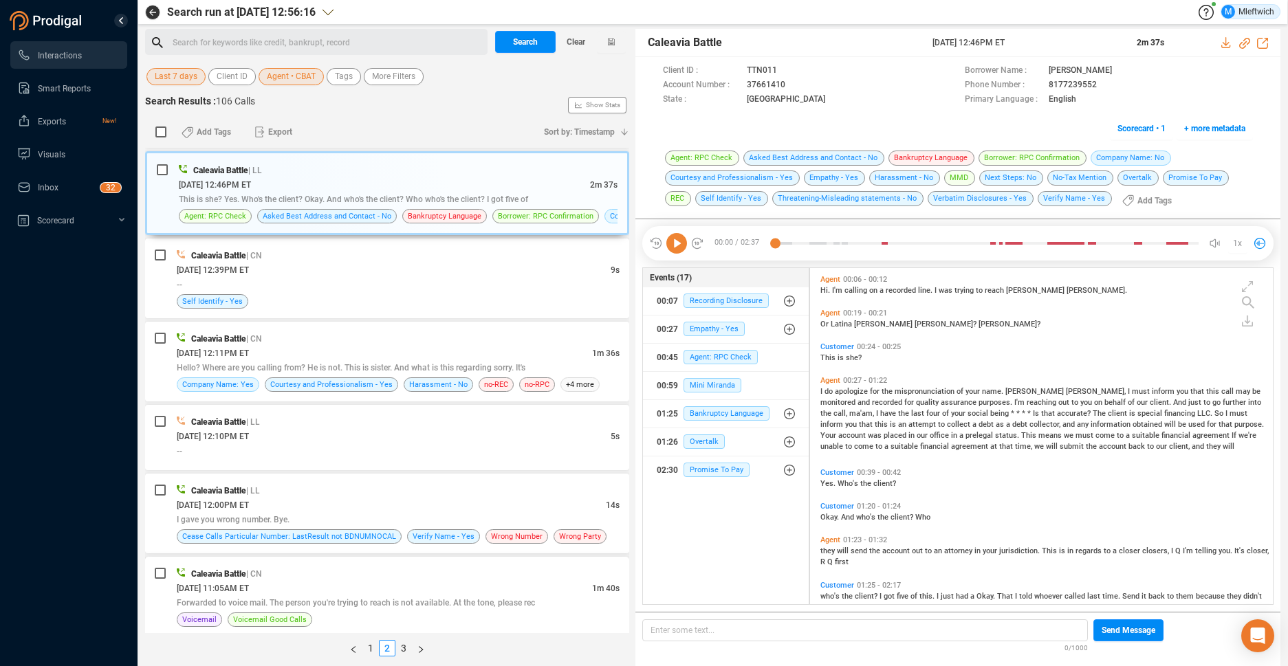
scroll to position [3650, 0]
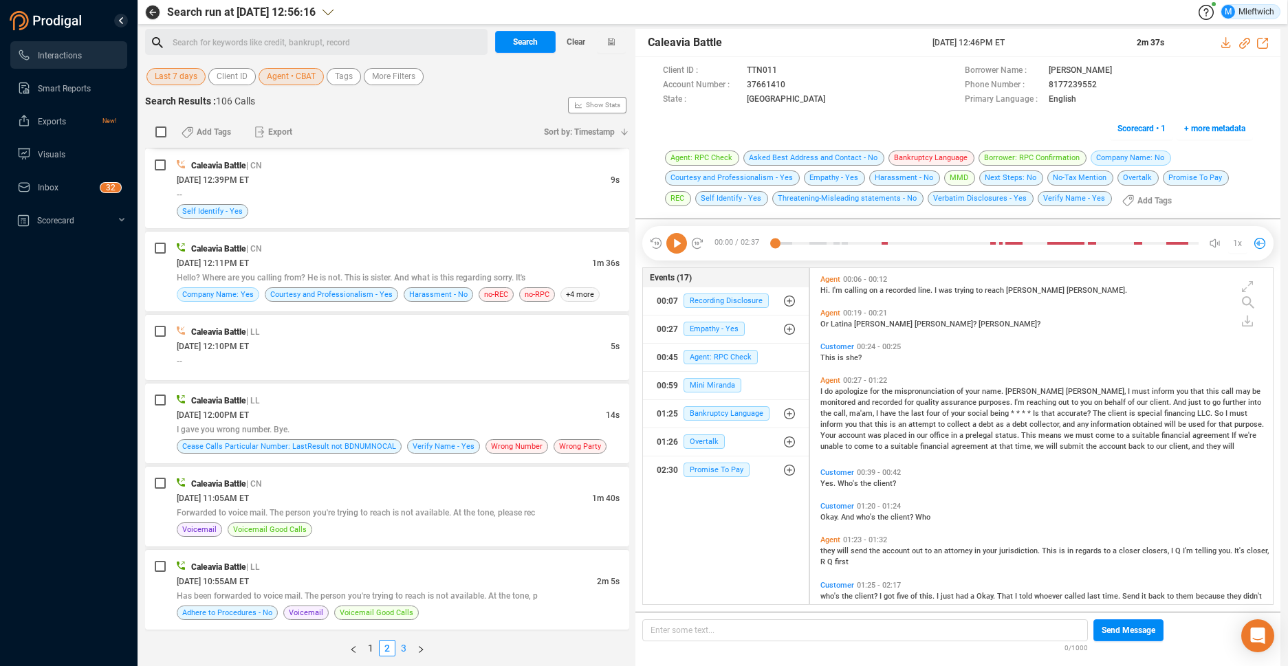
click at [404, 649] on link "3" at bounding box center [403, 648] width 15 height 15
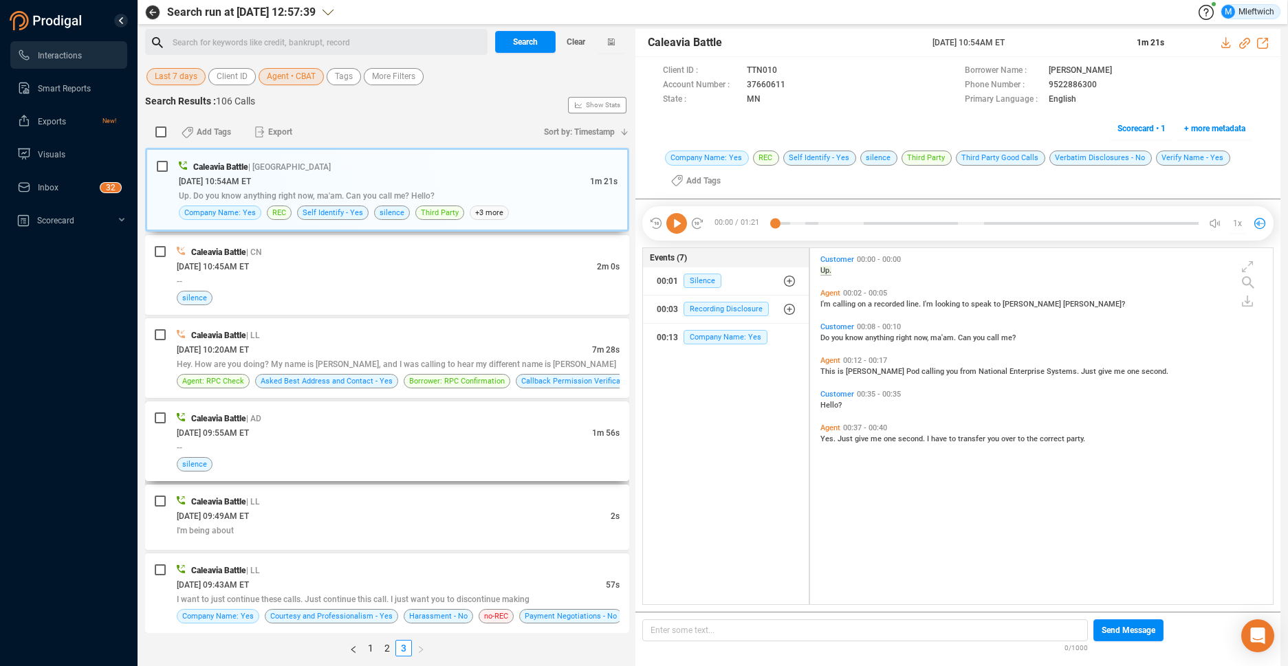
scroll to position [3, 0]
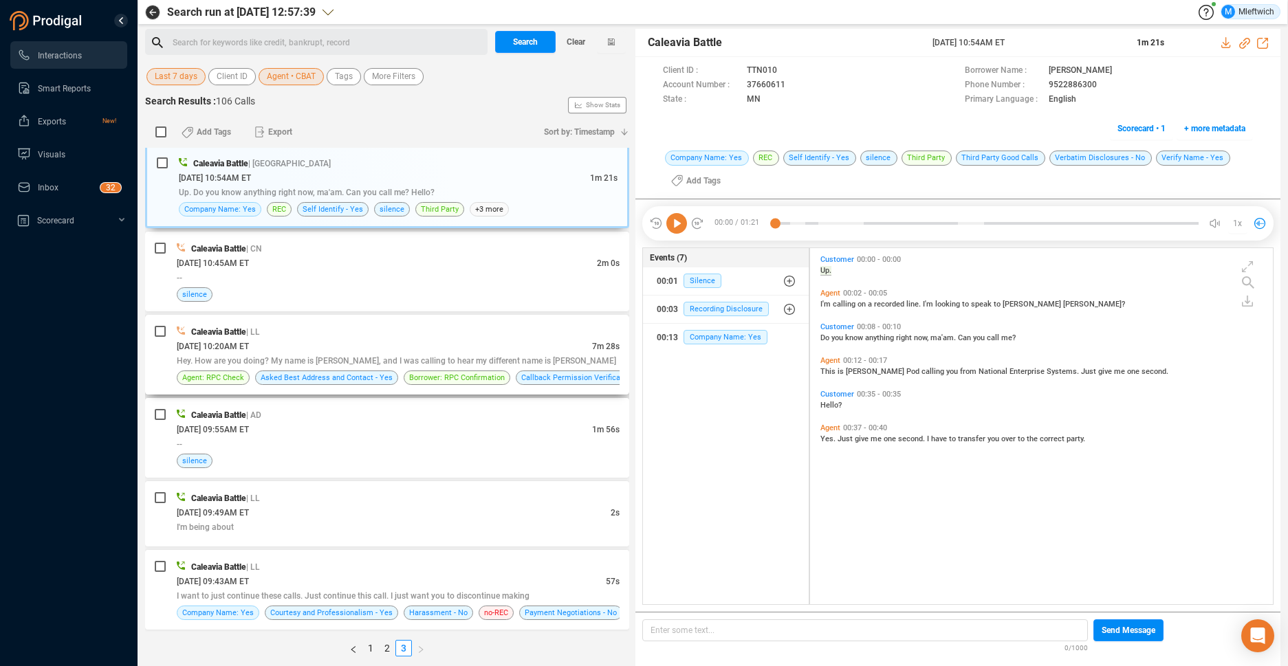
click at [507, 348] on div "[DATE] 10:20AM ET" at bounding box center [384, 346] width 415 height 14
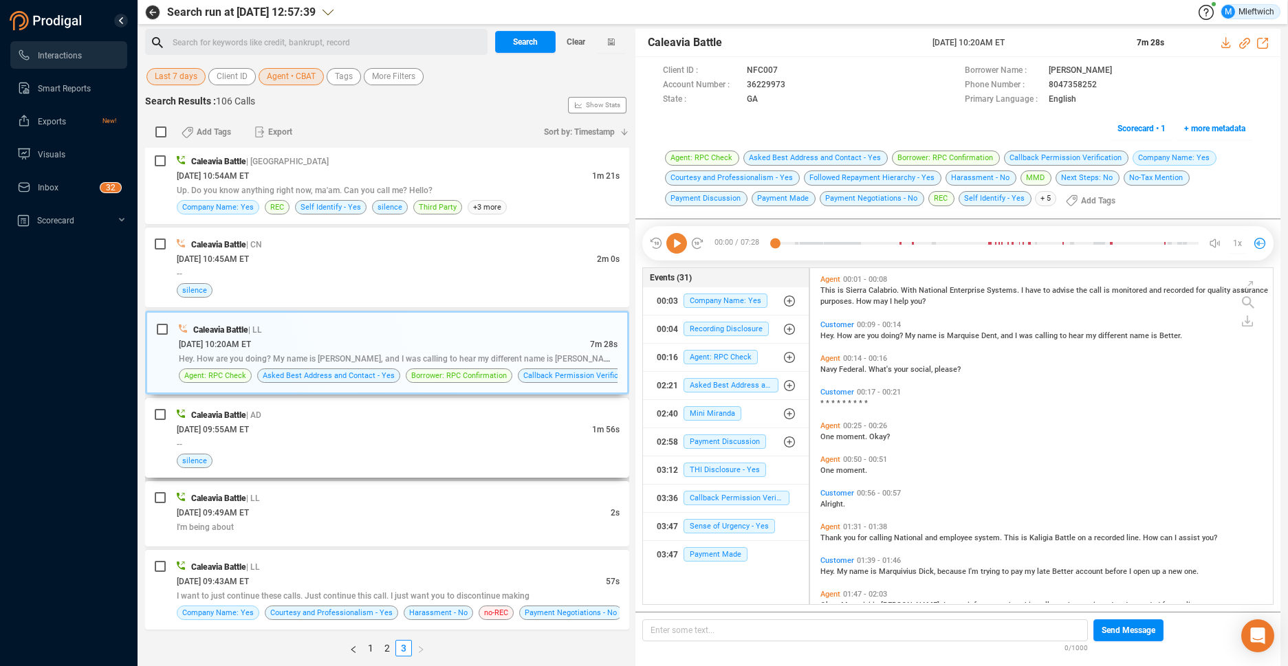
scroll to position [333, 455]
